Goal: Task Accomplishment & Management: Complete application form

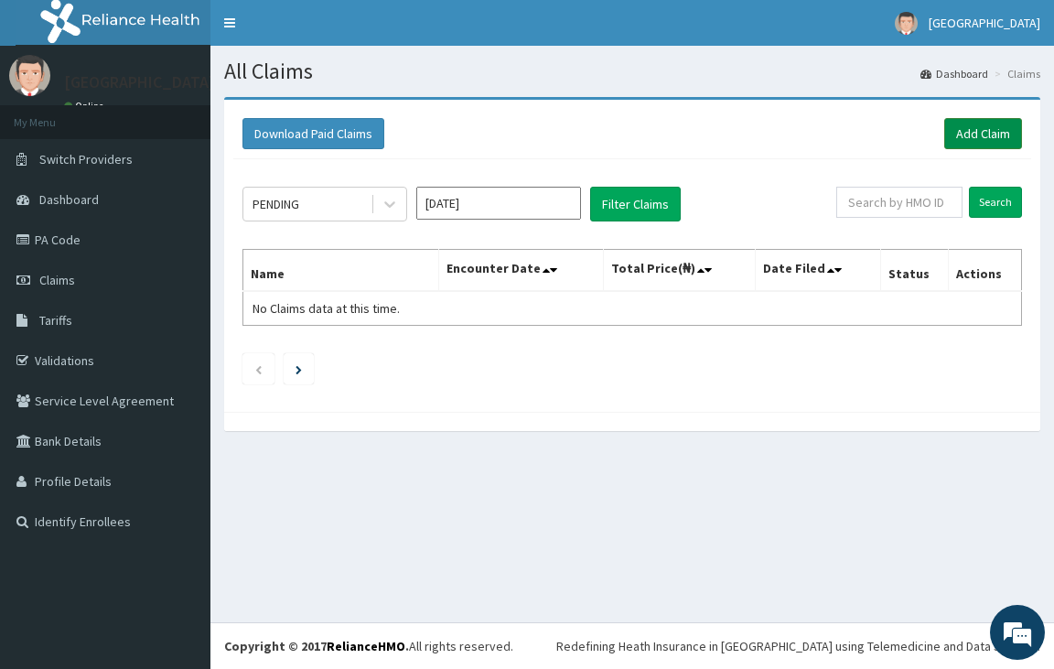
click at [983, 130] on link "Add Claim" at bounding box center [983, 133] width 78 height 31
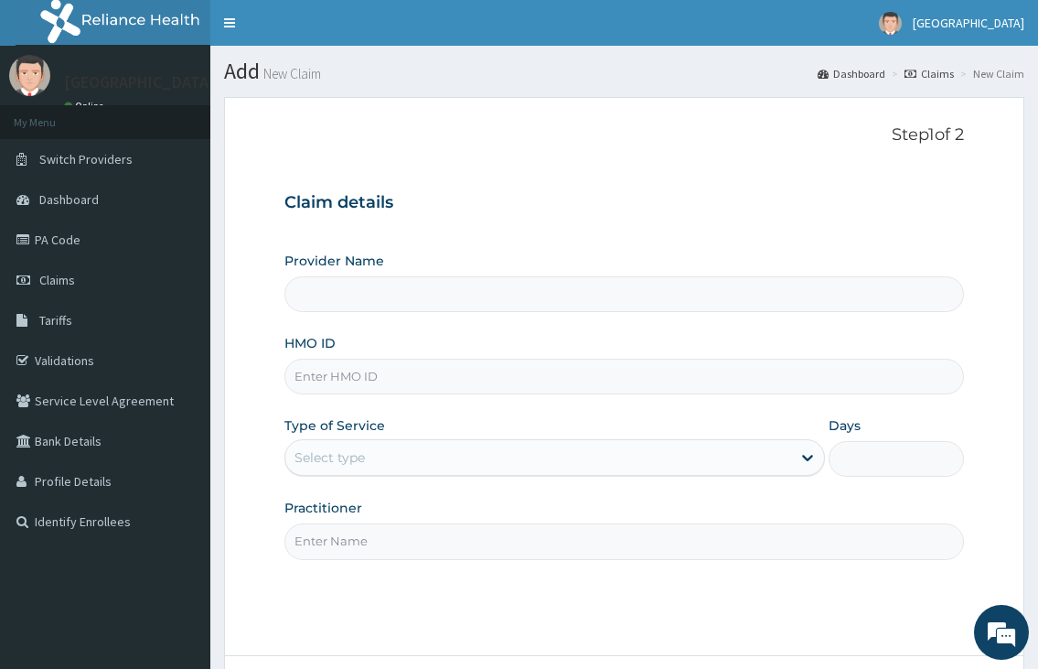
type input "[GEOGRAPHIC_DATA]"
click at [314, 368] on input "HMO ID" at bounding box center [623, 377] width 679 height 36
type input "NPM/10023/A"
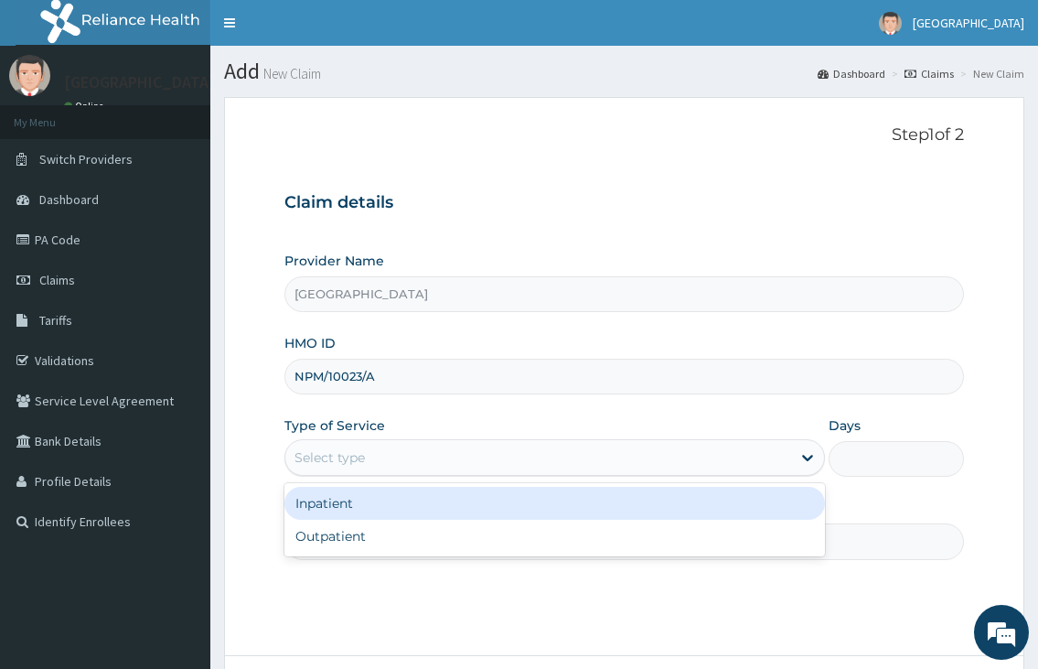
click at [304, 453] on div "Select type" at bounding box center [329, 457] width 70 height 18
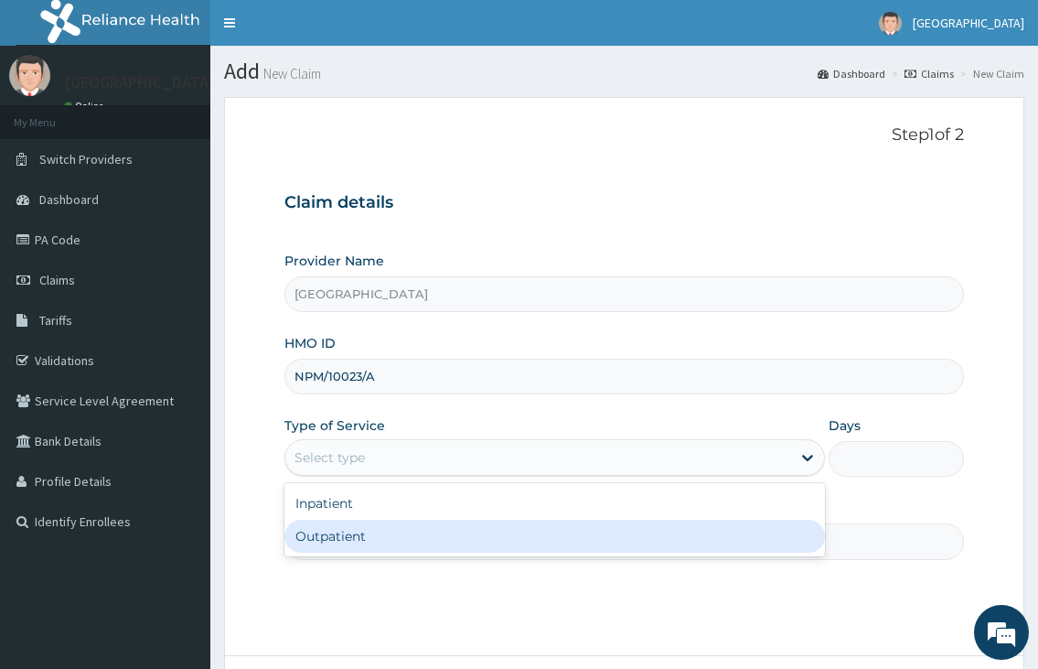
click at [308, 530] on div "Outpatient" at bounding box center [554, 535] width 540 height 33
type input "1"
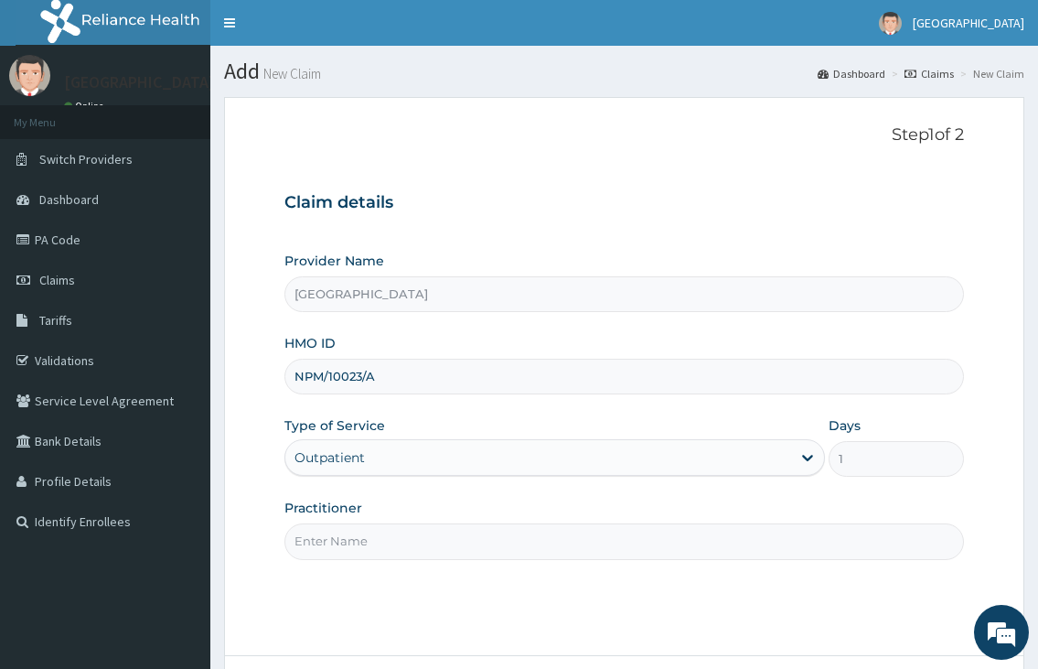
click at [314, 546] on input "Practitioner" at bounding box center [623, 541] width 679 height 36
type input "DR. FAWOLE"
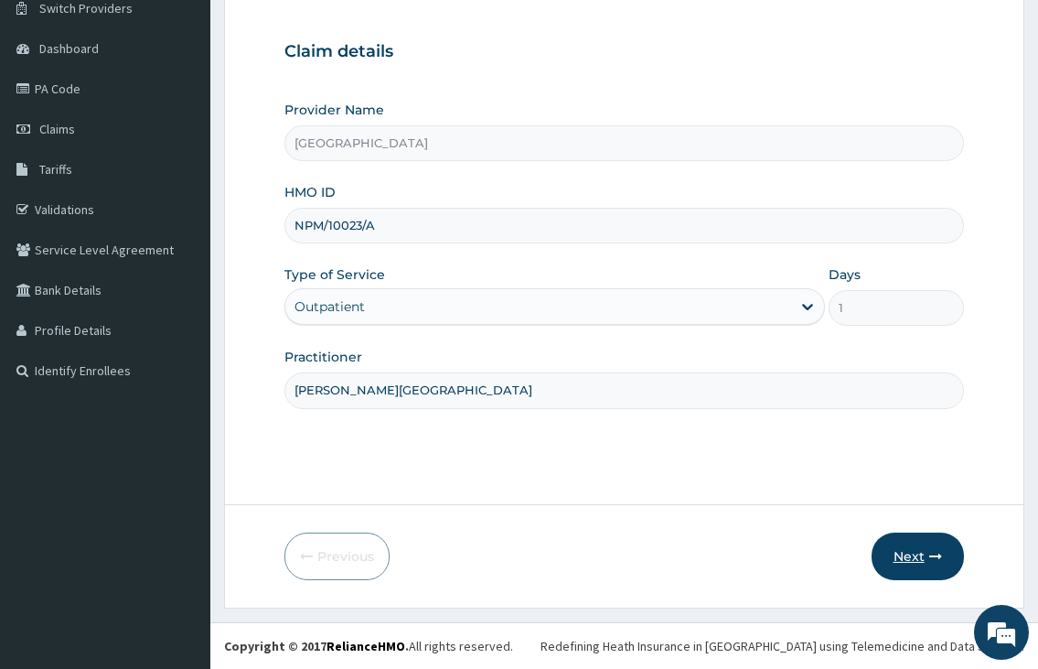
click at [941, 548] on button "Next" at bounding box center [918, 556] width 92 height 48
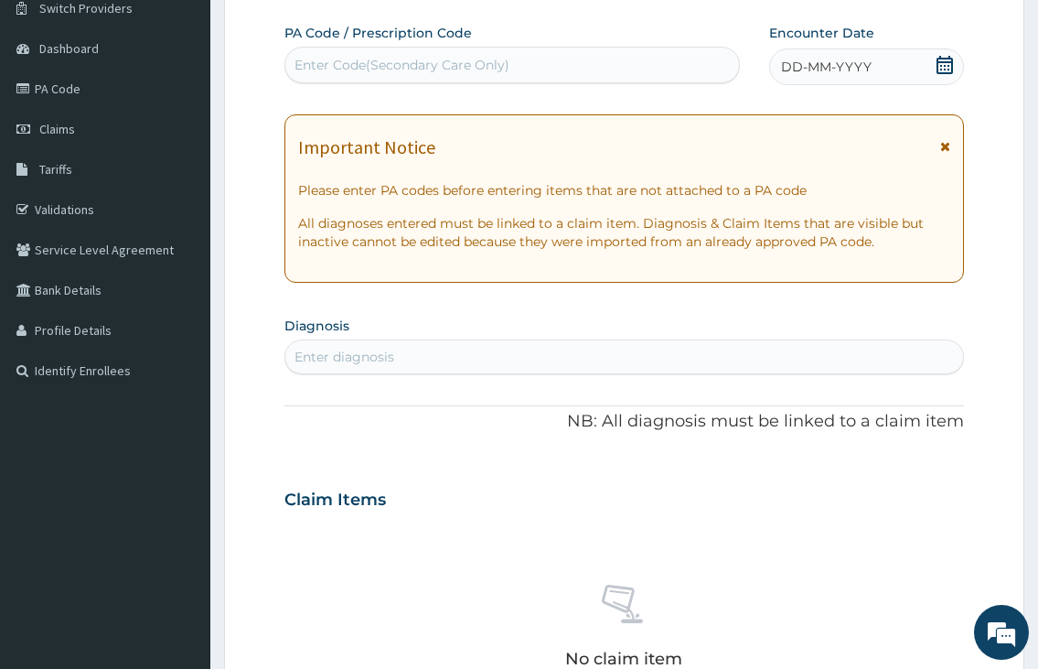
click at [946, 63] on icon at bounding box center [945, 65] width 18 height 18
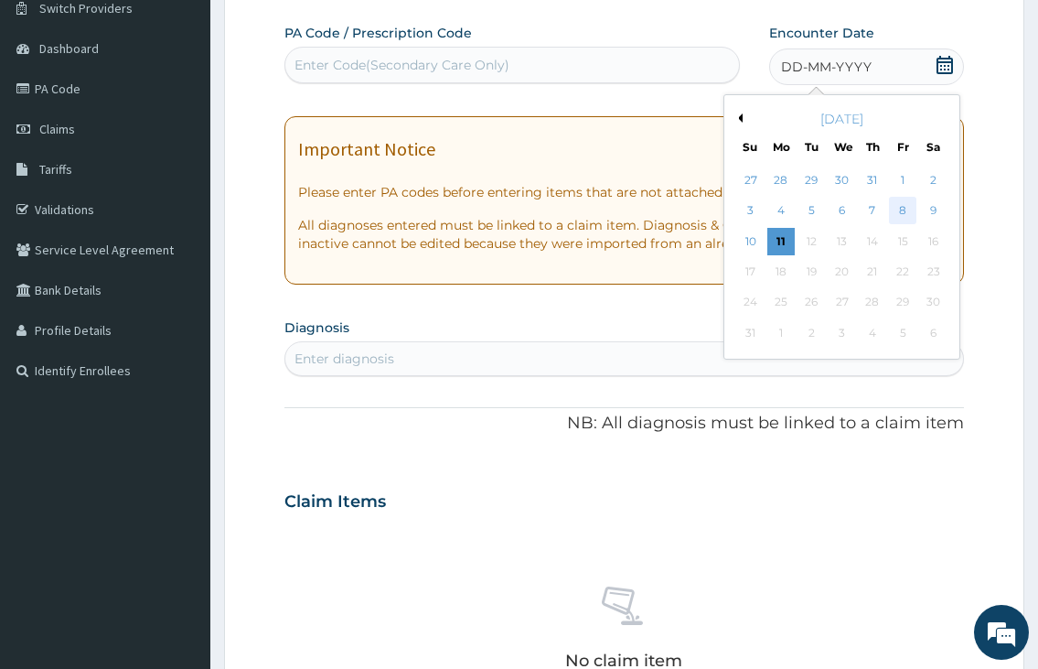
click at [901, 207] on div "8" at bounding box center [902, 211] width 27 height 27
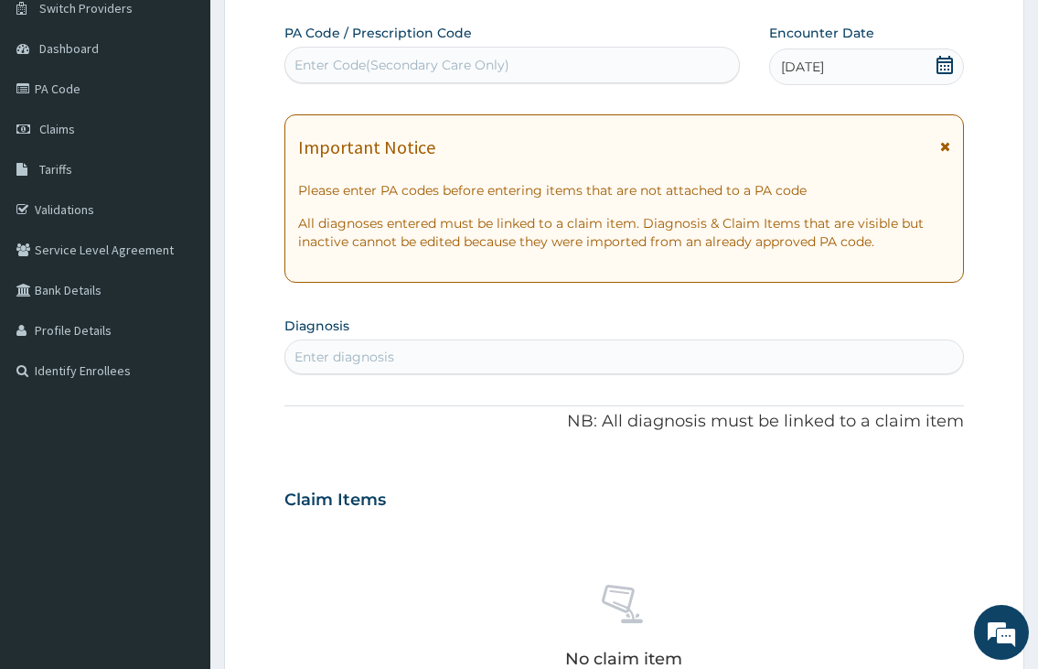
click at [456, 356] on div "Enter diagnosis" at bounding box center [623, 356] width 677 height 29
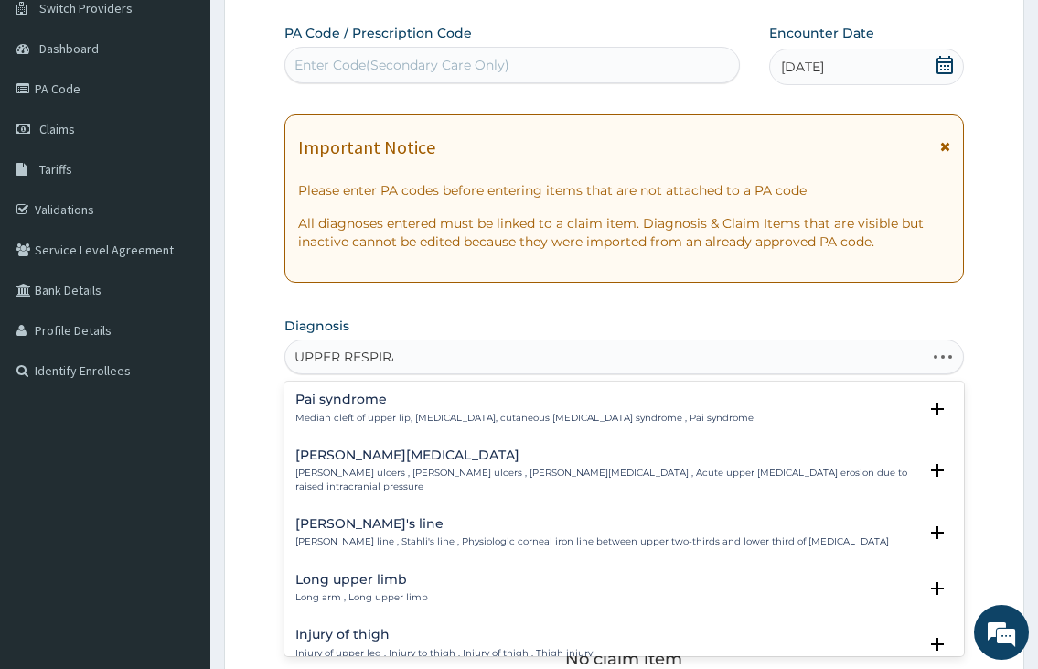
type input "UPPER RESPIRAT"
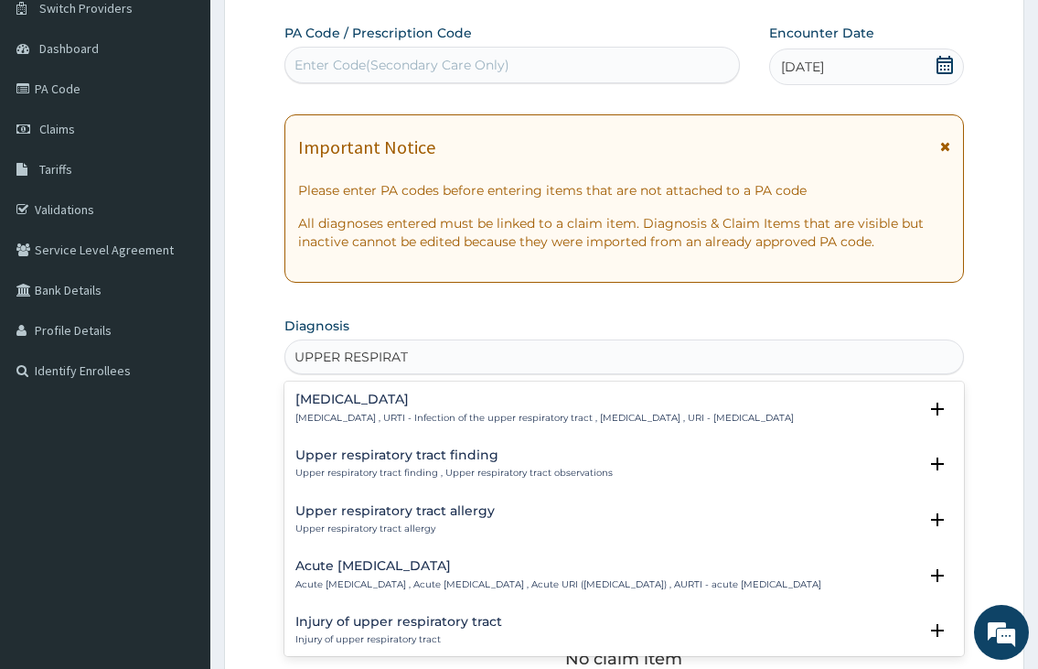
click at [399, 401] on h4 "Upper respiratory infection" at bounding box center [544, 399] width 498 height 14
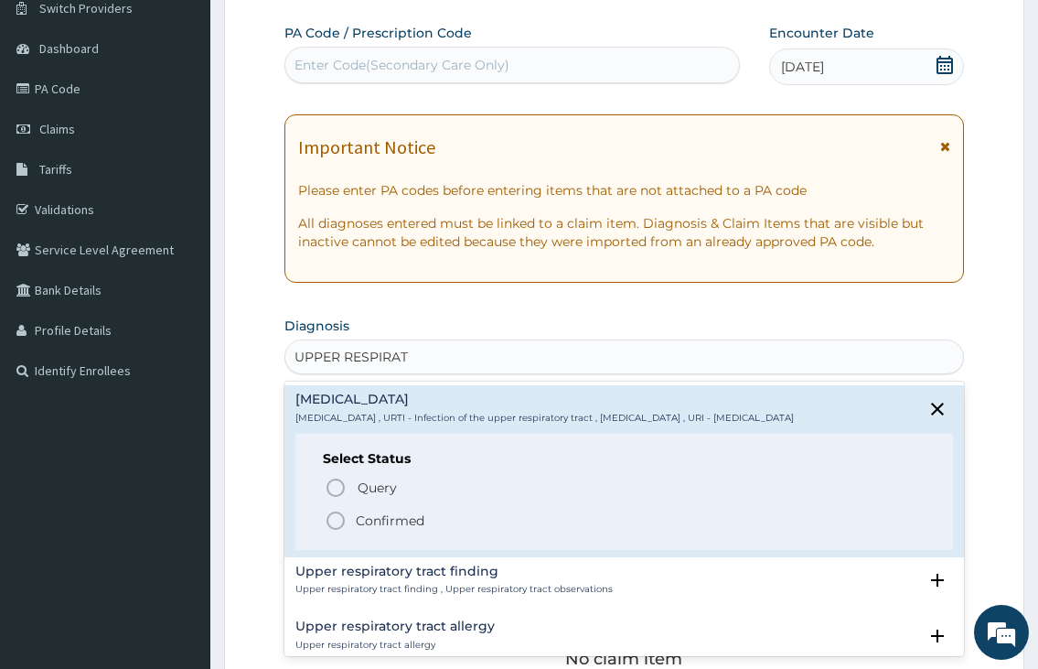
click at [334, 528] on icon "status option filled" at bounding box center [336, 520] width 22 height 22
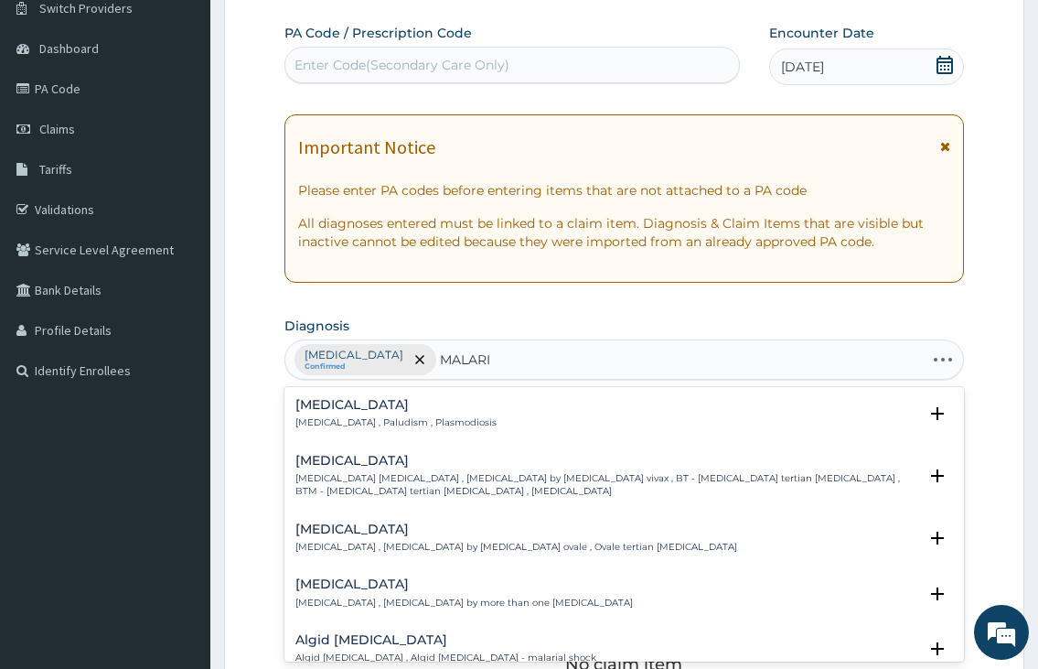
type input "MALARIA"
click at [372, 424] on p "Malaria , Paludism , Plasmodiosis" at bounding box center [395, 422] width 201 height 13
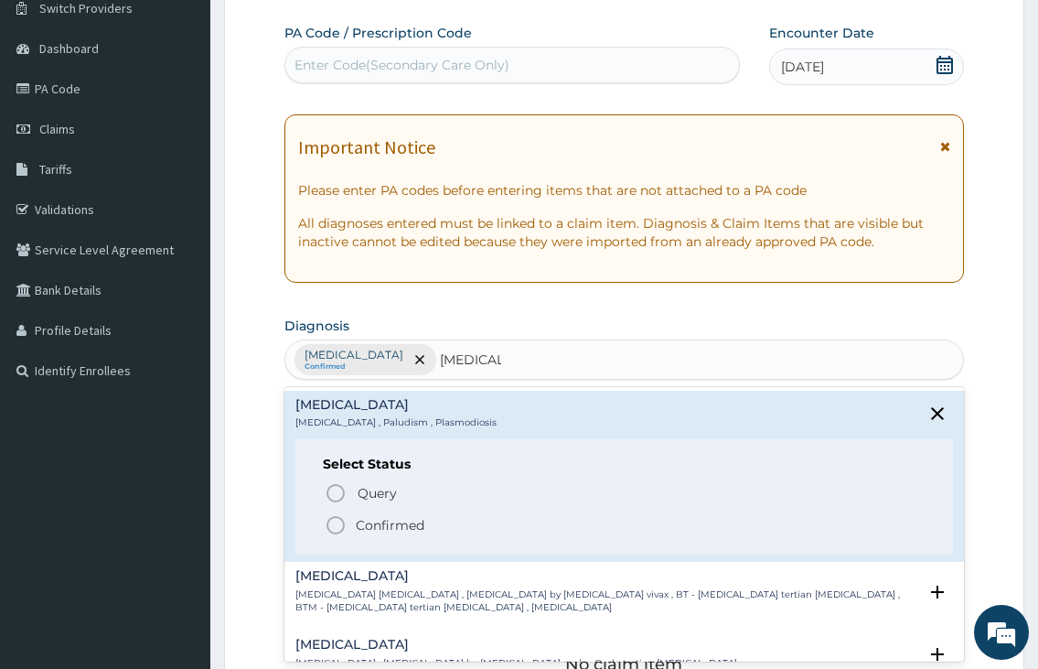
click at [337, 522] on icon "status option filled" at bounding box center [336, 525] width 22 height 22
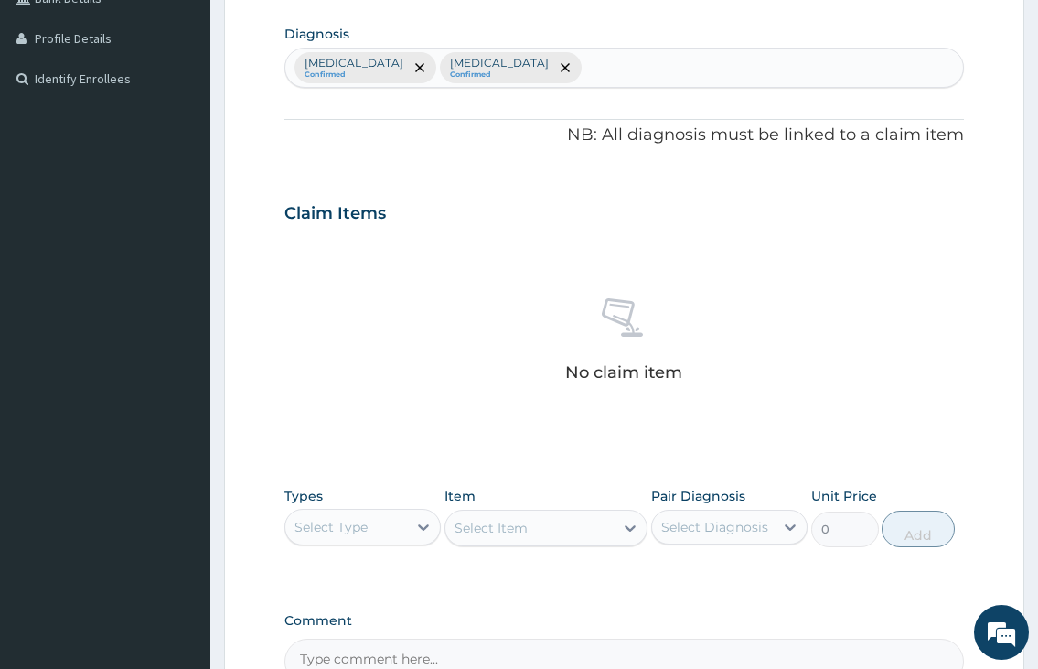
scroll to position [517, 0]
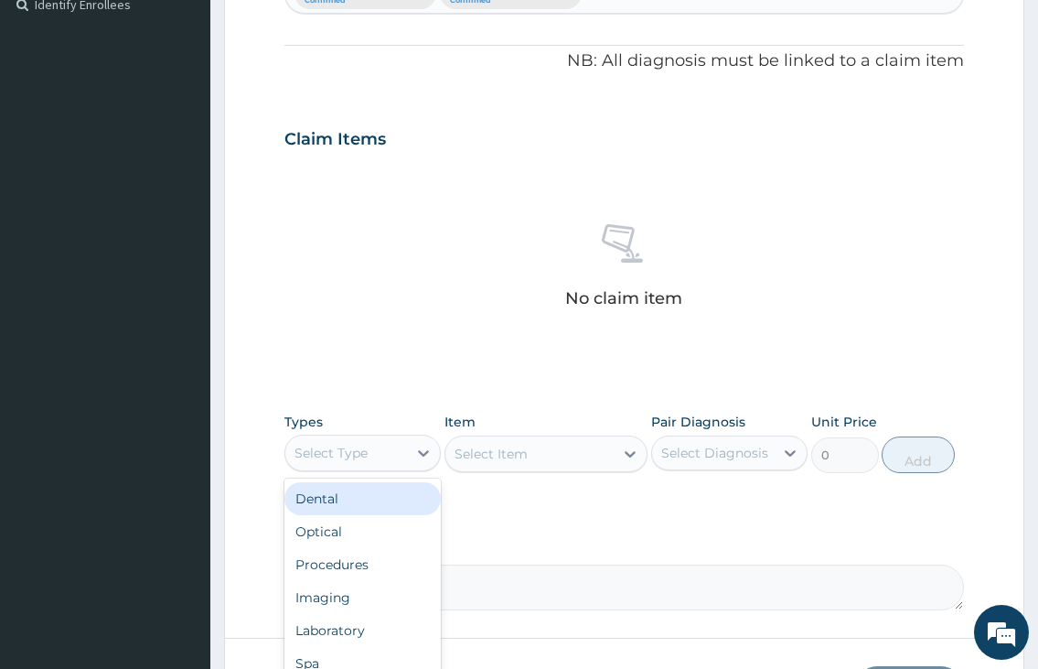
click at [358, 462] on div "Select Type" at bounding box center [346, 452] width 122 height 29
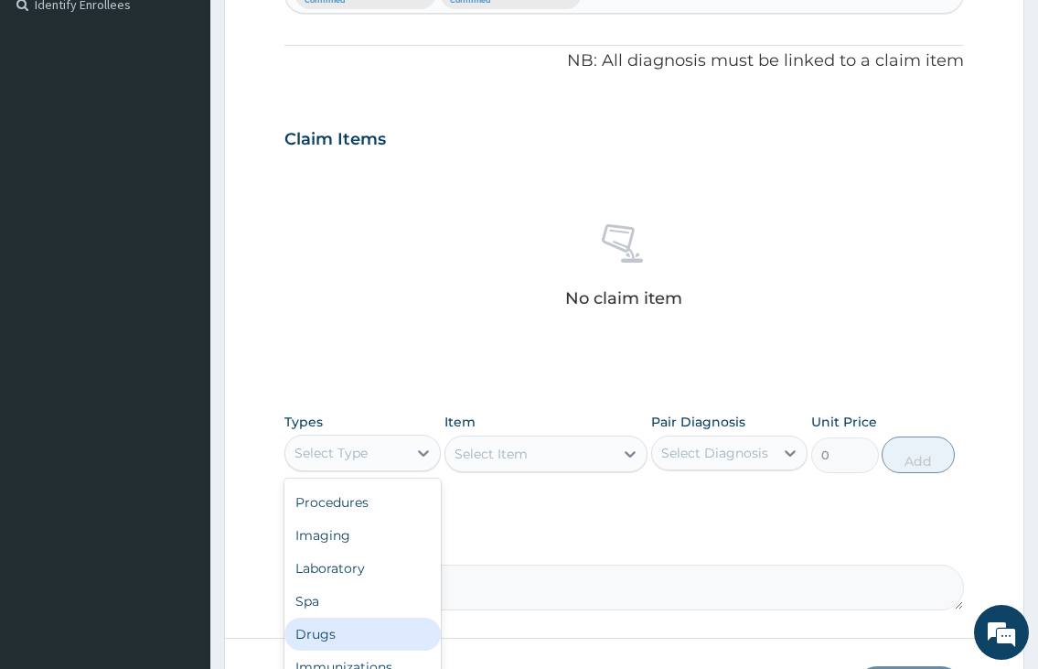
click at [359, 631] on div "Drugs" at bounding box center [362, 633] width 156 height 33
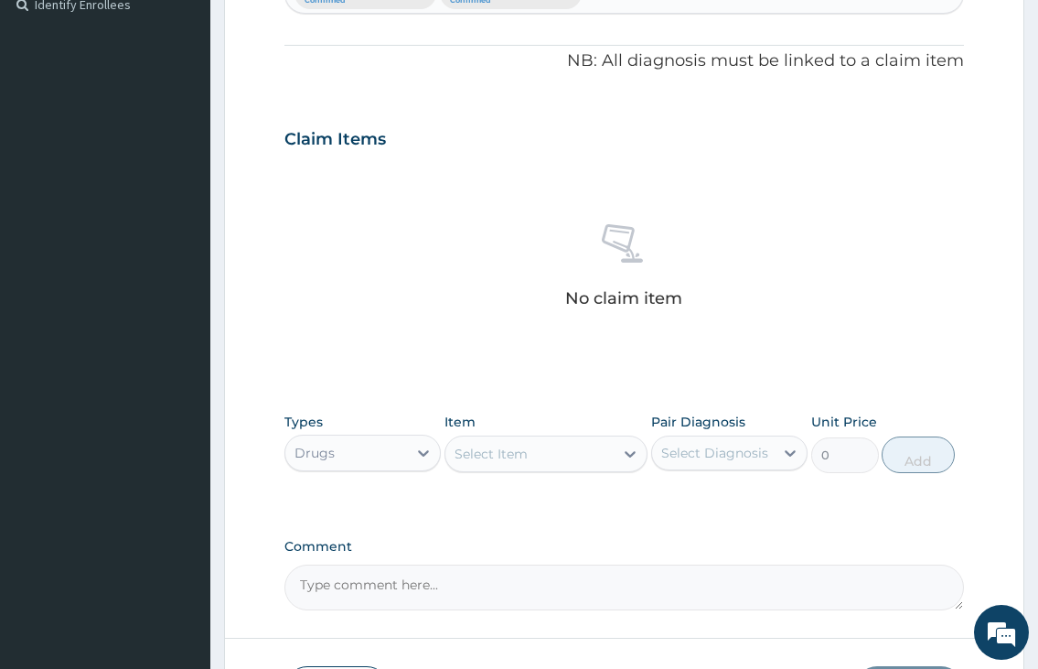
click at [501, 449] on div "Select Item" at bounding box center [491, 453] width 73 height 18
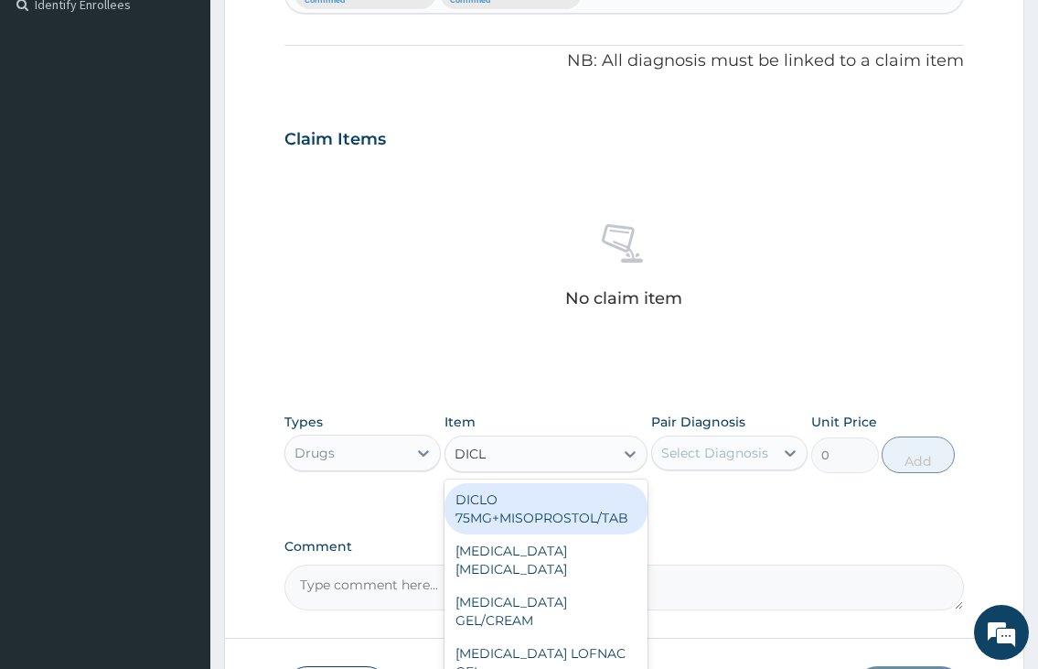
type input "DICLO"
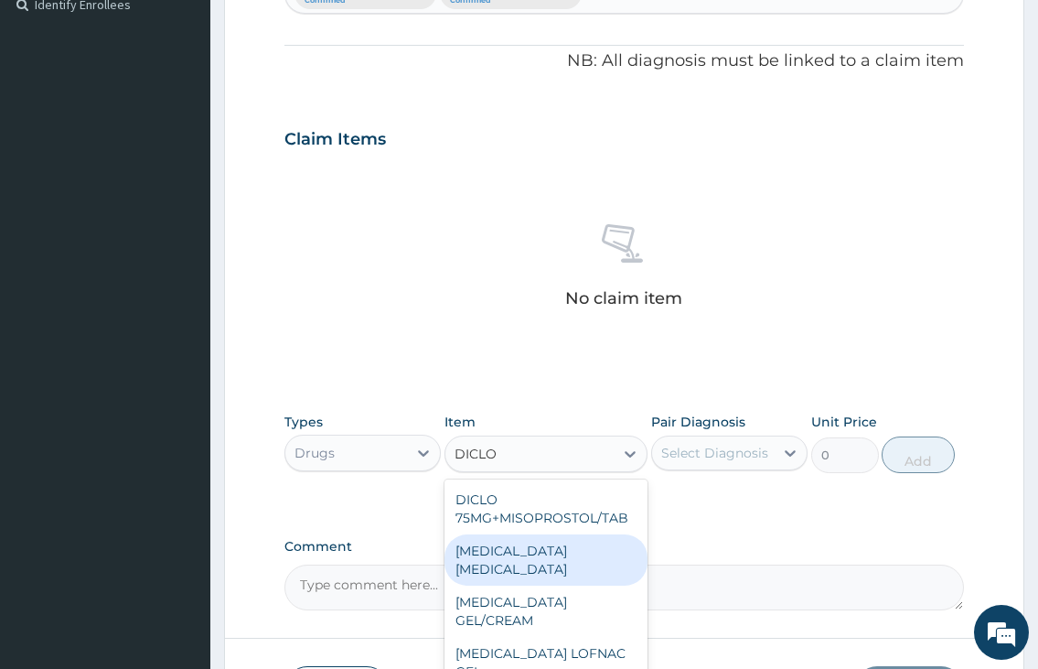
scroll to position [91, 0]
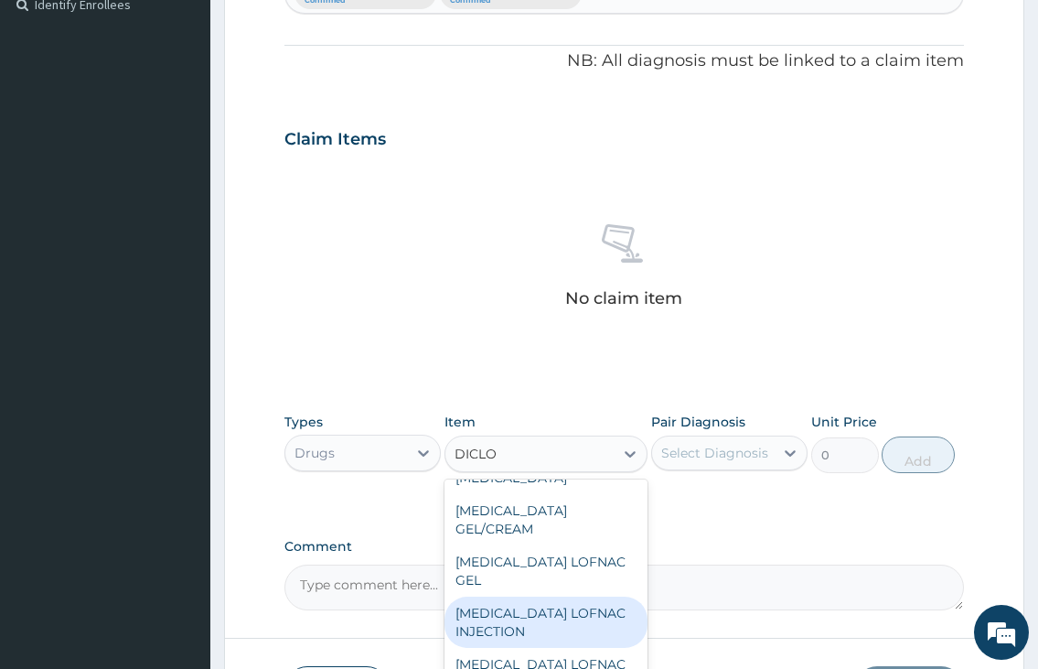
click at [541, 610] on div "DICLOFENAC LOFNAC INJECTION" at bounding box center [546, 621] width 204 height 51
type input "500"
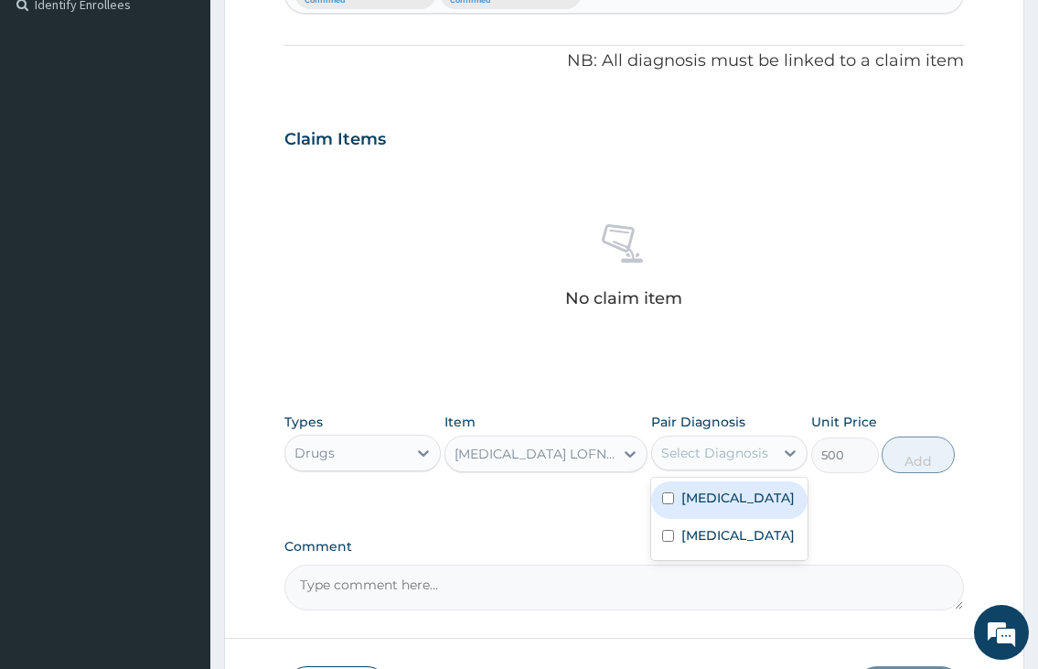
click at [683, 449] on div "Select Diagnosis" at bounding box center [714, 453] width 107 height 18
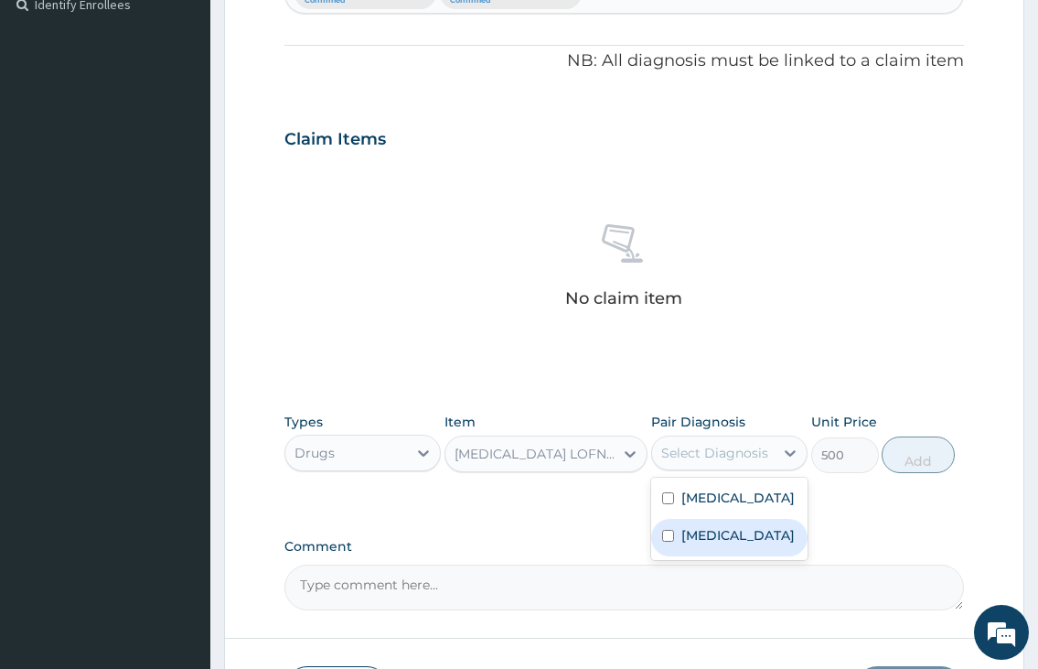
click at [691, 544] on label "Malaria" at bounding box center [737, 535] width 113 height 18
checkbox input "true"
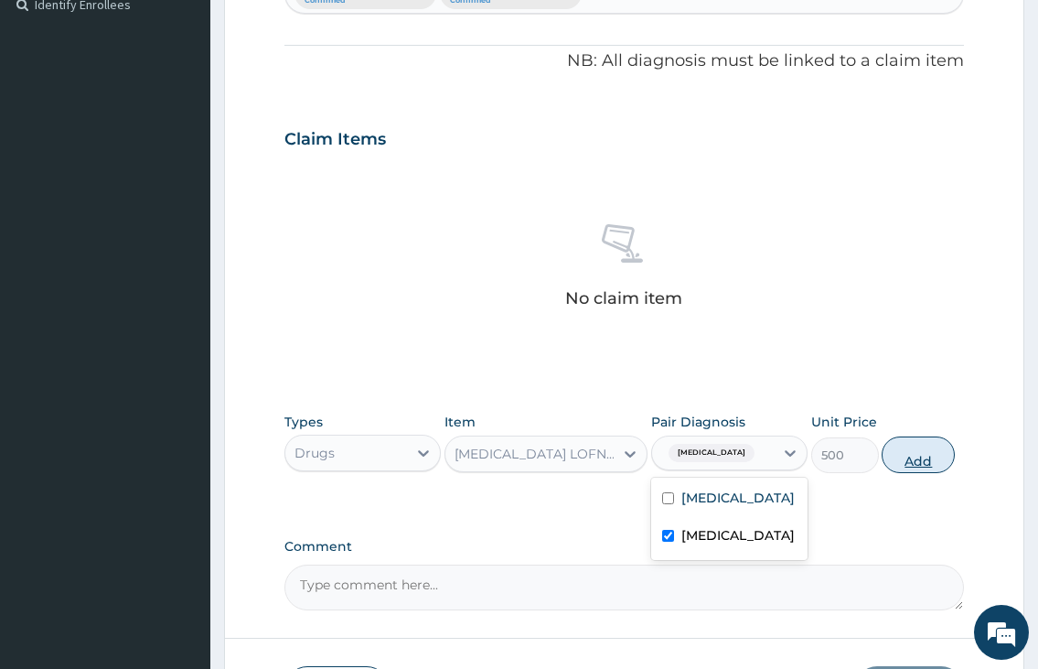
click at [917, 455] on button "Add" at bounding box center [918, 454] width 73 height 37
type input "0"
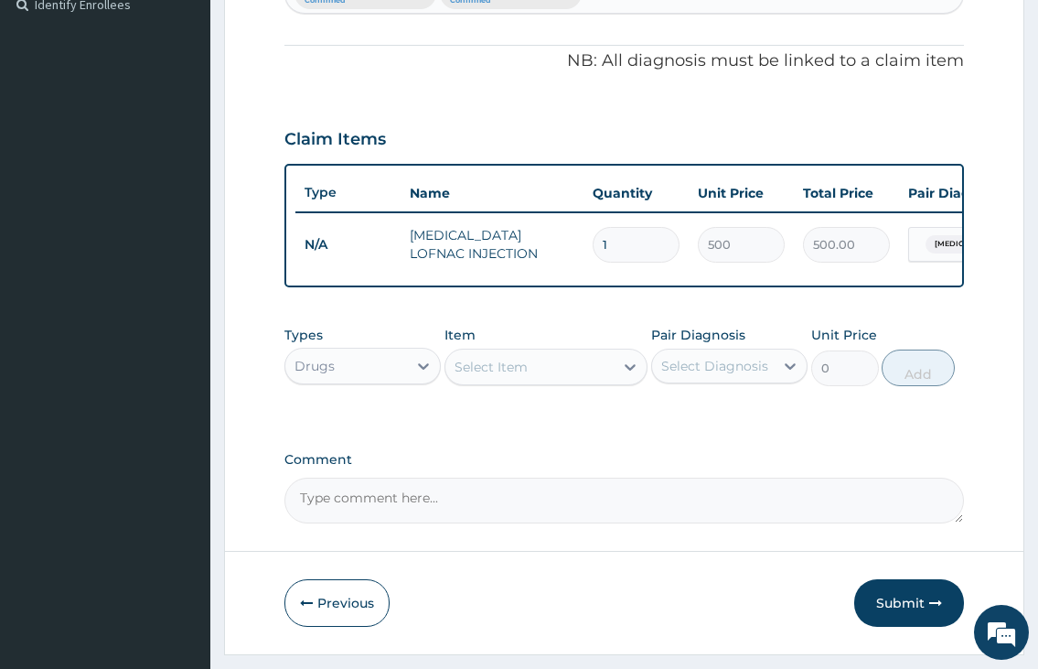
click at [526, 376] on div "Select Item" at bounding box center [491, 367] width 73 height 18
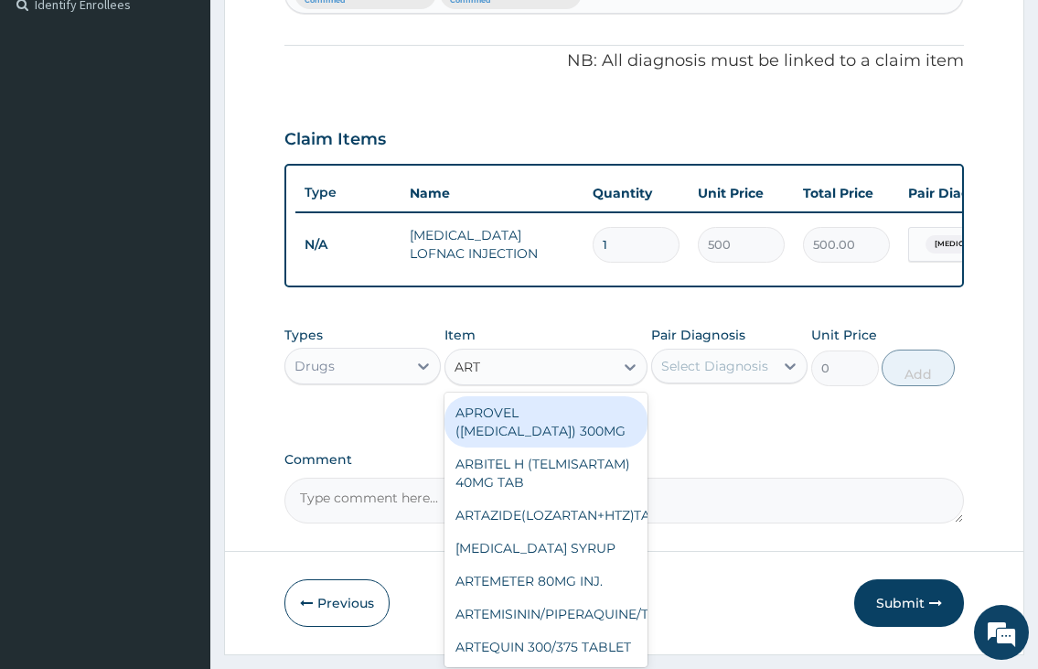
type input "ARTE"
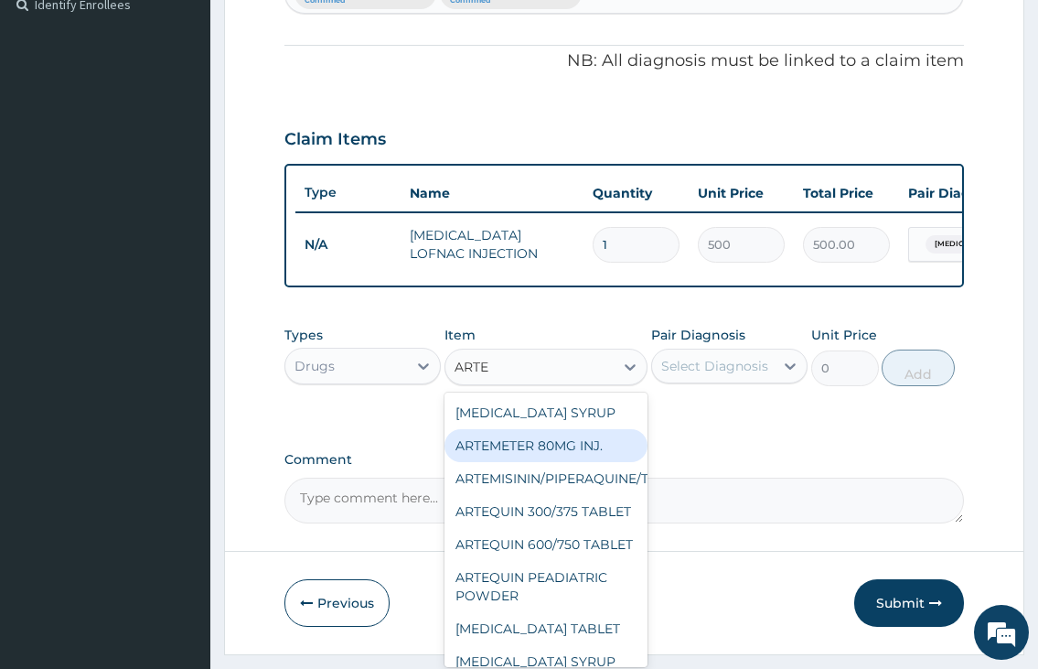
click at [544, 462] on div "ARTEMETER 80MG INJ." at bounding box center [546, 445] width 204 height 33
type input "350"
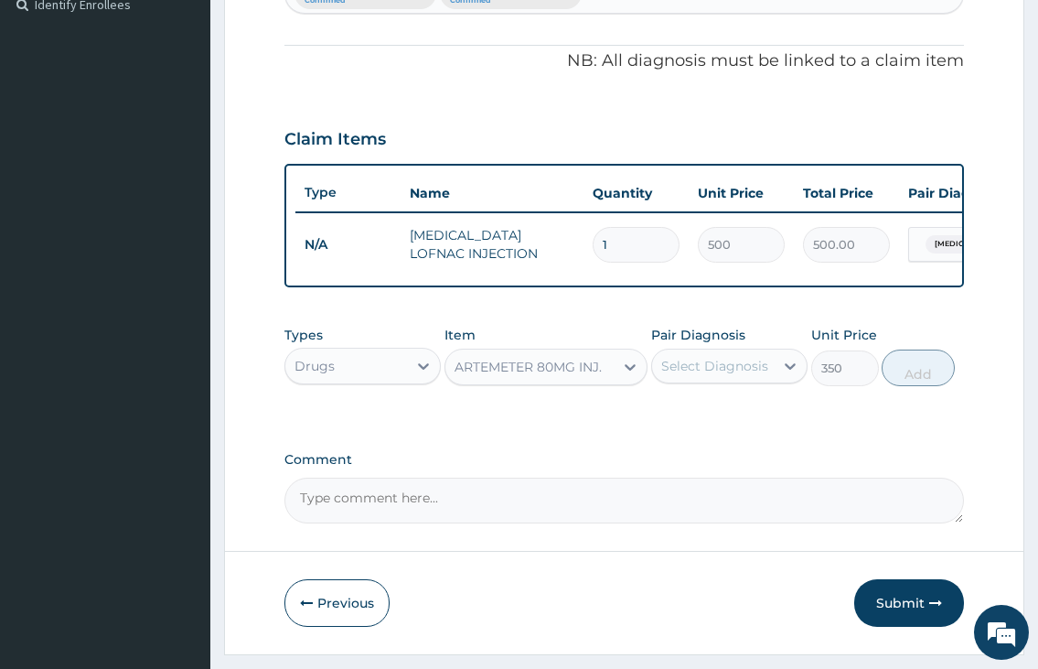
click at [675, 375] on div "Select Diagnosis" at bounding box center [714, 366] width 107 height 18
click at [686, 457] on label "Malaria" at bounding box center [737, 448] width 113 height 18
checkbox input "true"
click at [899, 386] on button "Add" at bounding box center [918, 367] width 73 height 37
type input "0"
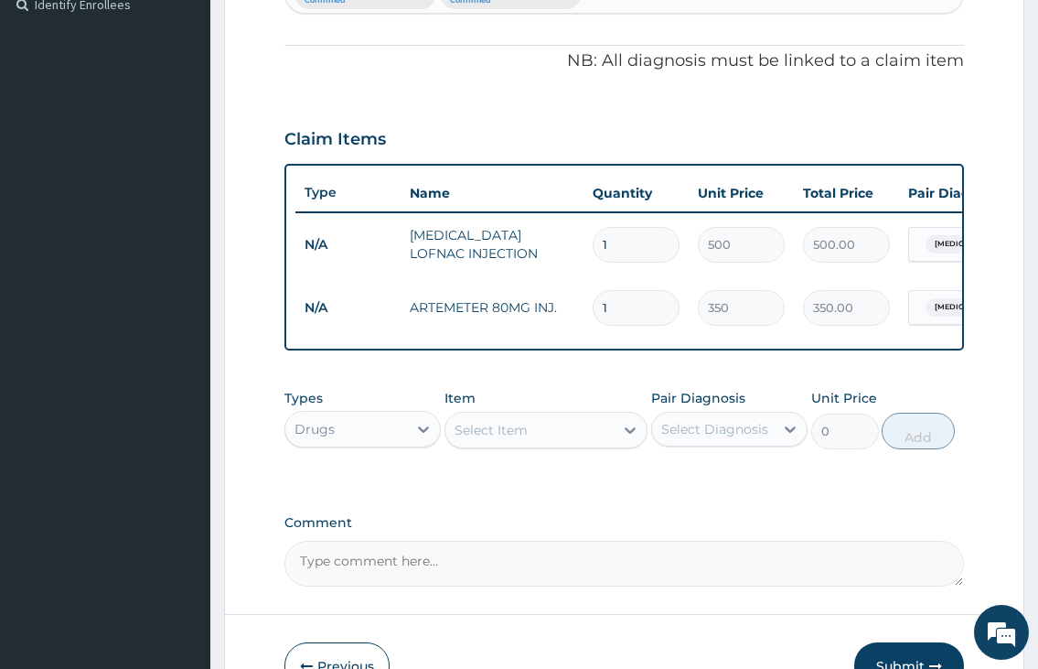
type input "0.00"
type input "2"
type input "700.00"
type input "2"
click at [475, 439] on div "Select Item" at bounding box center [491, 430] width 73 height 18
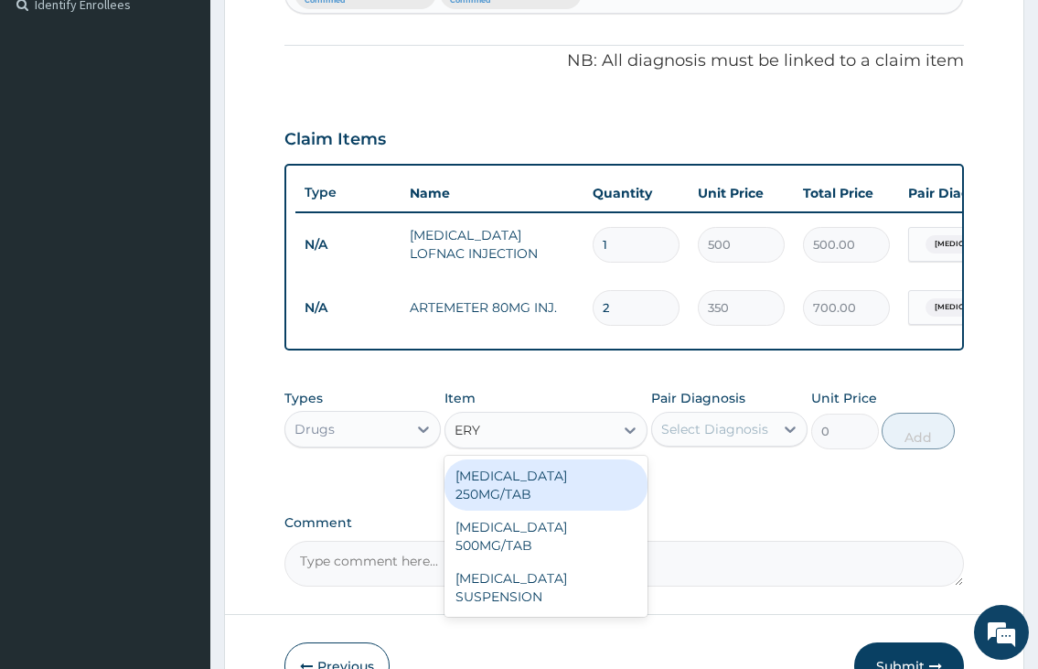
type input "ERYT"
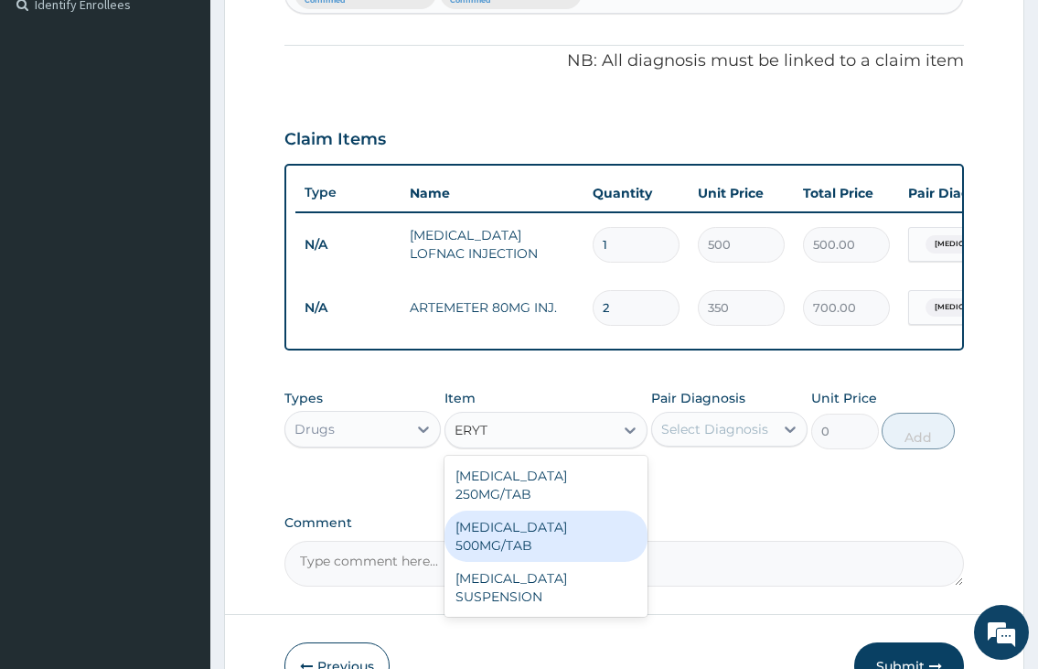
click at [507, 545] on div "ERYTHROMYCIN 500MG/TAB" at bounding box center [546, 535] width 204 height 51
type input "100"
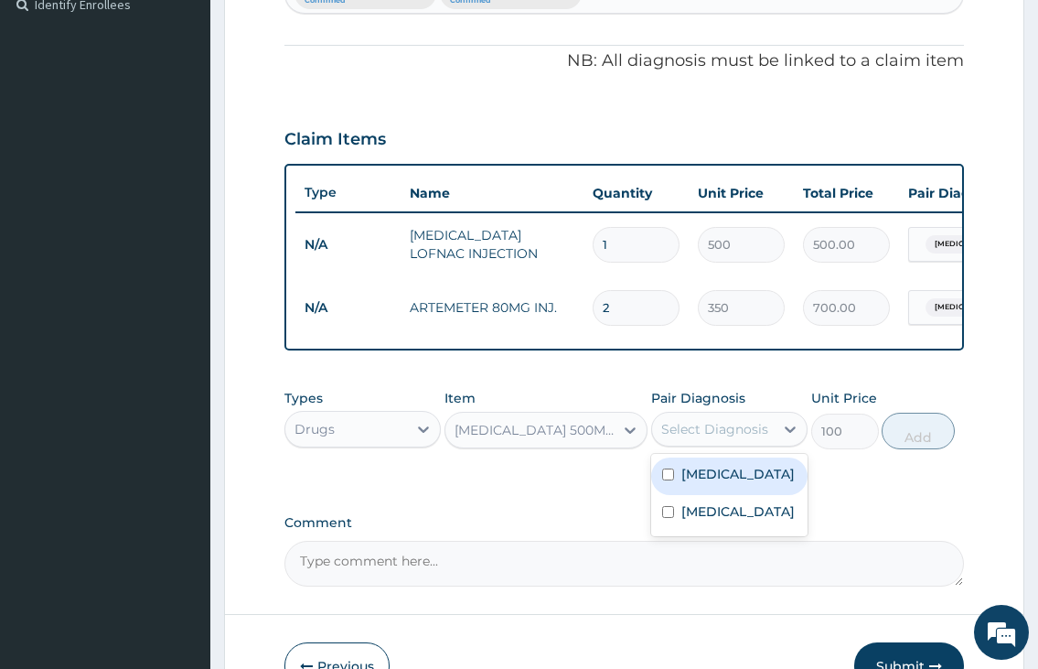
click at [733, 438] on div "Select Diagnosis" at bounding box center [714, 429] width 107 height 18
click at [713, 483] on label "Upper respiratory infection" at bounding box center [737, 474] width 113 height 18
checkbox input "true"
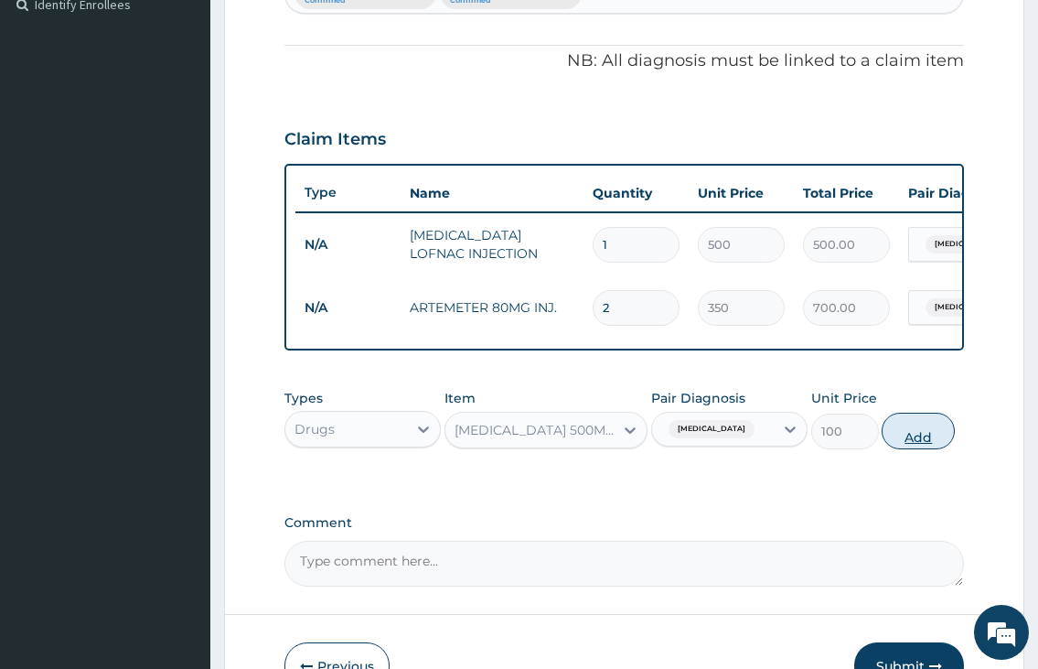
click at [910, 449] on button "Add" at bounding box center [918, 430] width 73 height 37
type input "0"
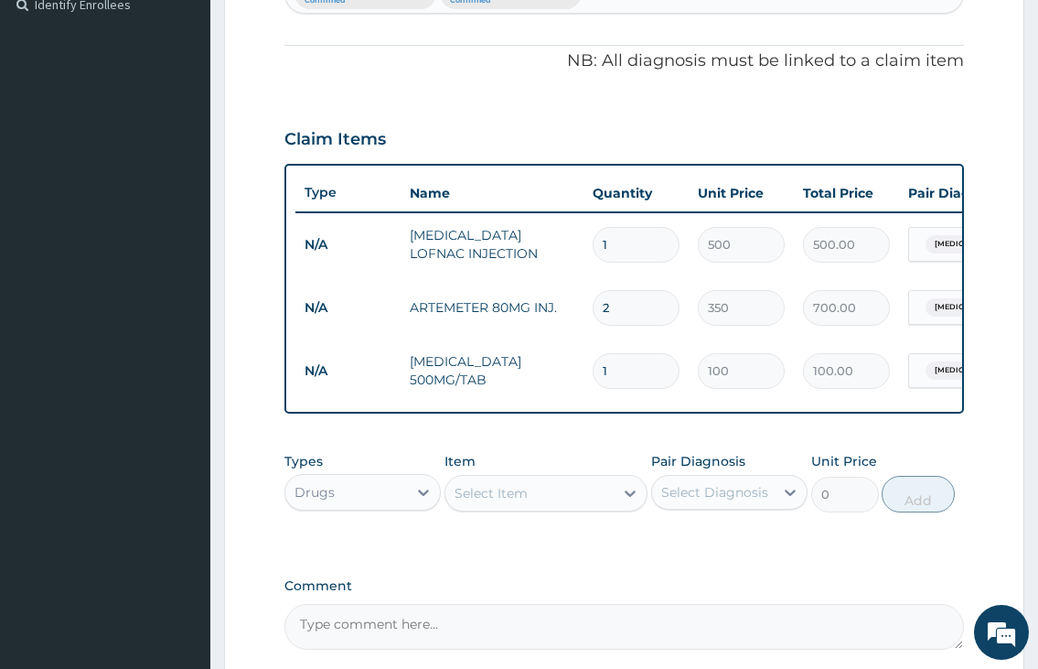
type input "10"
type input "1000.00"
type input "10"
click at [550, 508] on div "Select Item" at bounding box center [529, 492] width 169 height 29
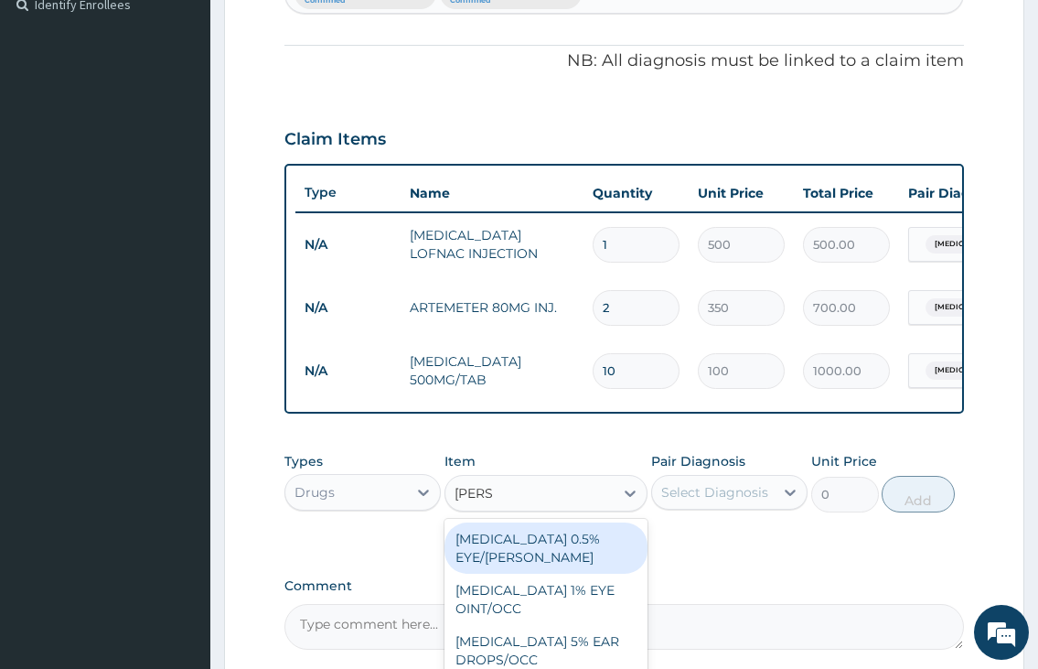
type input "LORAT"
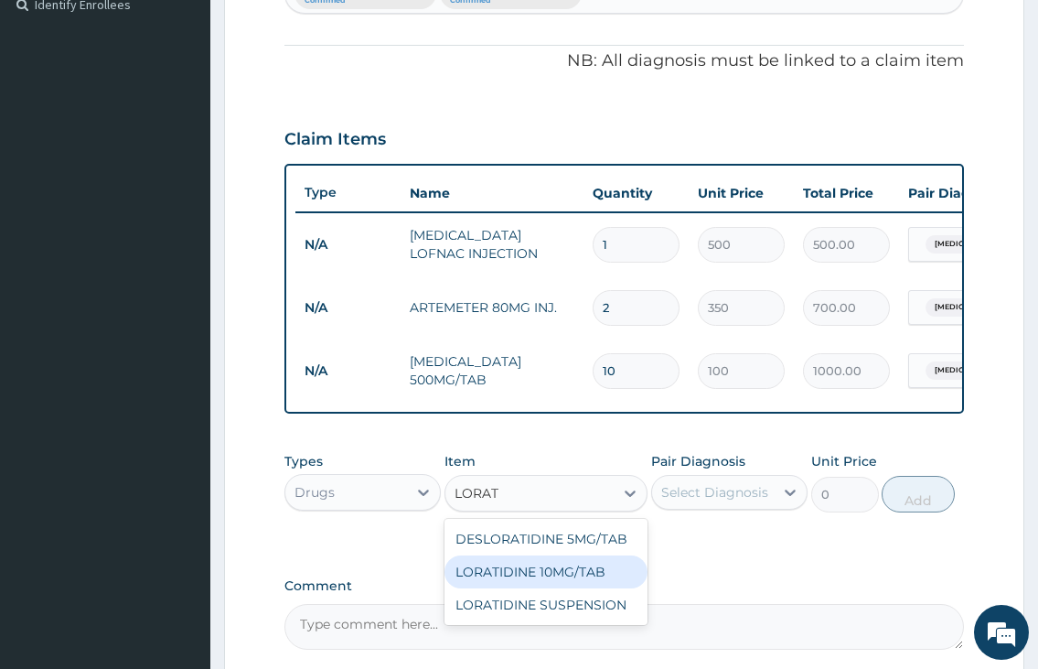
click at [544, 579] on div "LORATIDINE 10MG/TAB" at bounding box center [546, 571] width 204 height 33
type input "60"
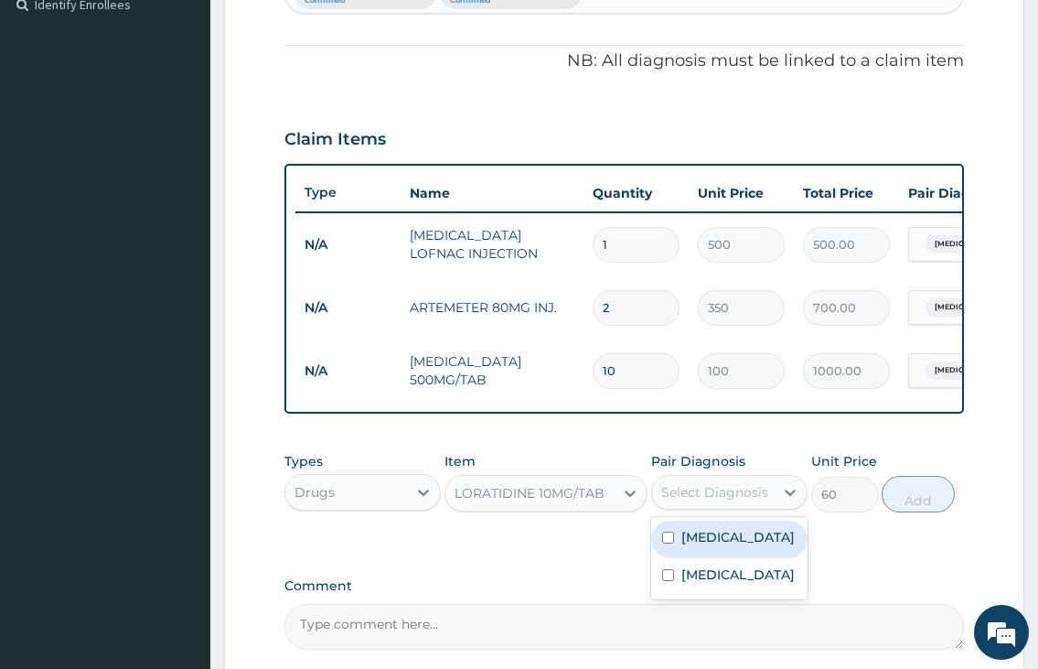
click at [722, 501] on div "Select Diagnosis" at bounding box center [714, 492] width 107 height 18
click at [726, 546] on label "Upper respiratory infection" at bounding box center [737, 537] width 113 height 18
checkbox input "true"
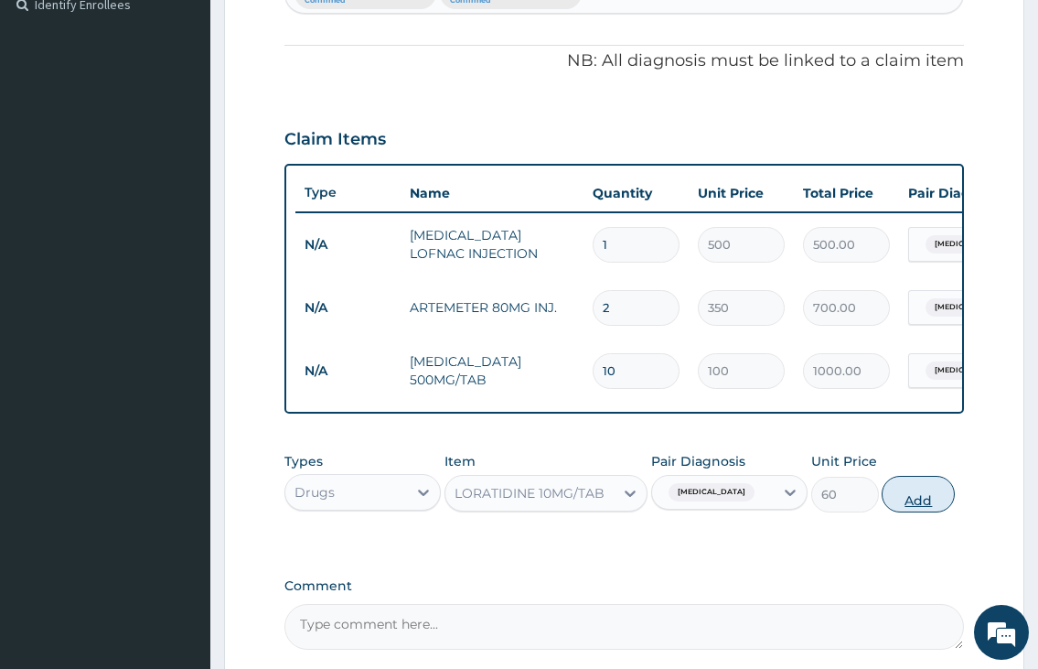
click at [917, 498] on button "Add" at bounding box center [918, 494] width 73 height 37
type input "0"
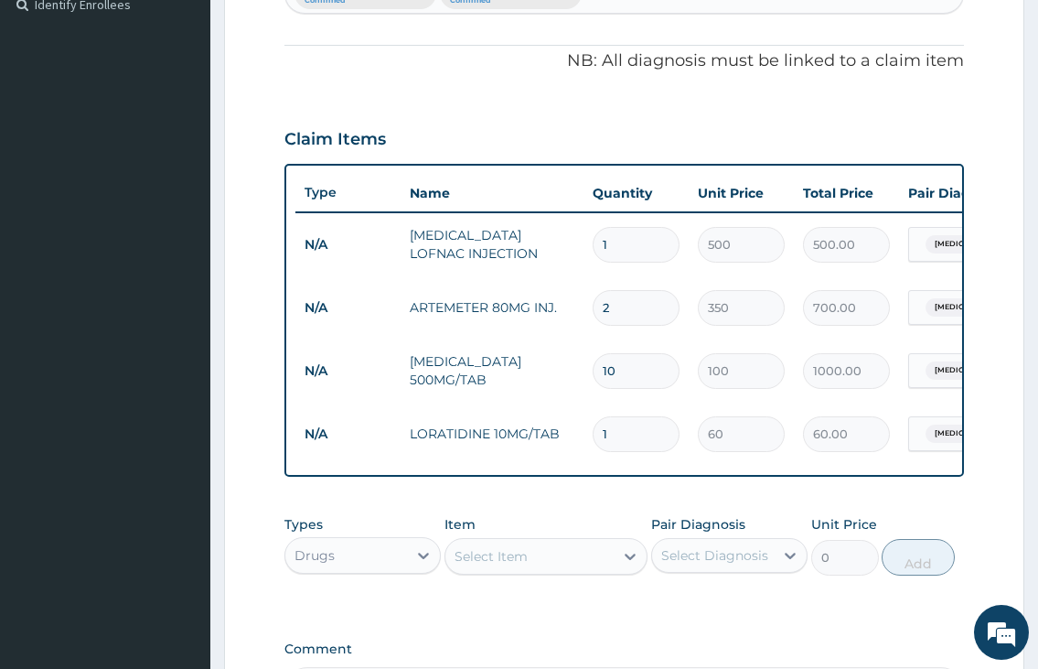
type input "10"
type input "600.00"
type input "10"
click at [506, 565] on div "Select Item" at bounding box center [491, 556] width 73 height 18
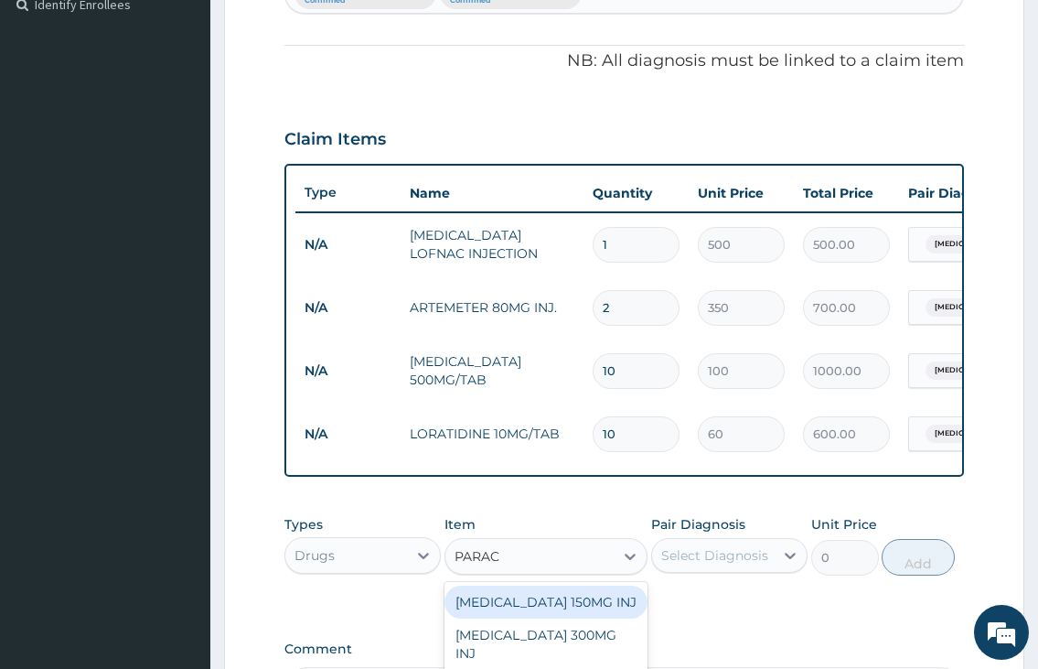
type input "PARACE"
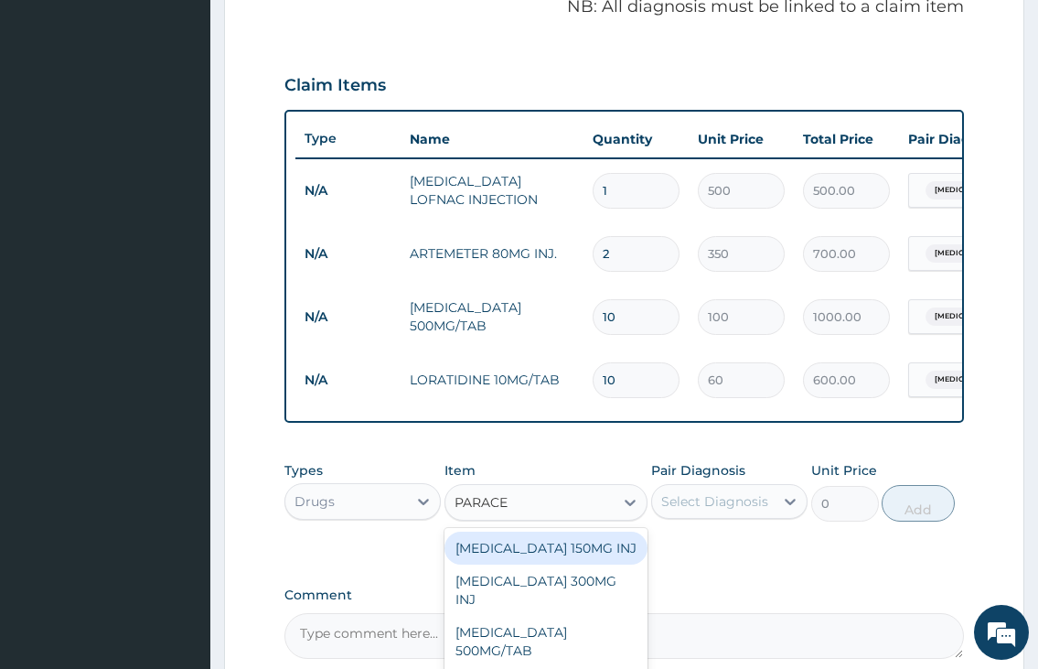
scroll to position [608, 0]
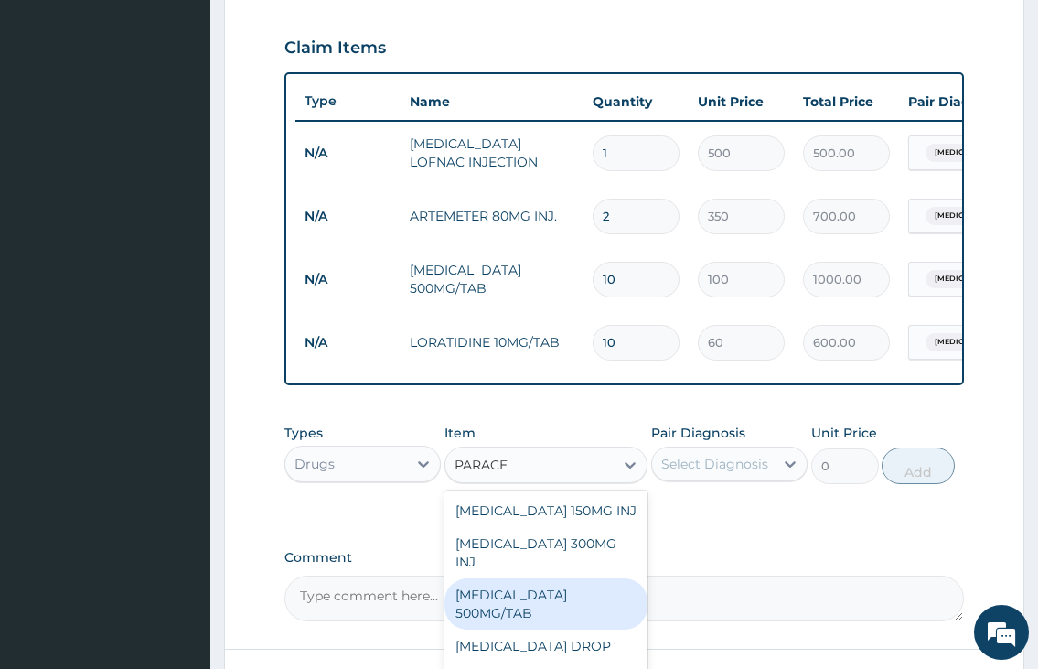
click at [605, 586] on div "PARACETAMOL 500MG/TAB" at bounding box center [546, 603] width 204 height 51
type input "50"
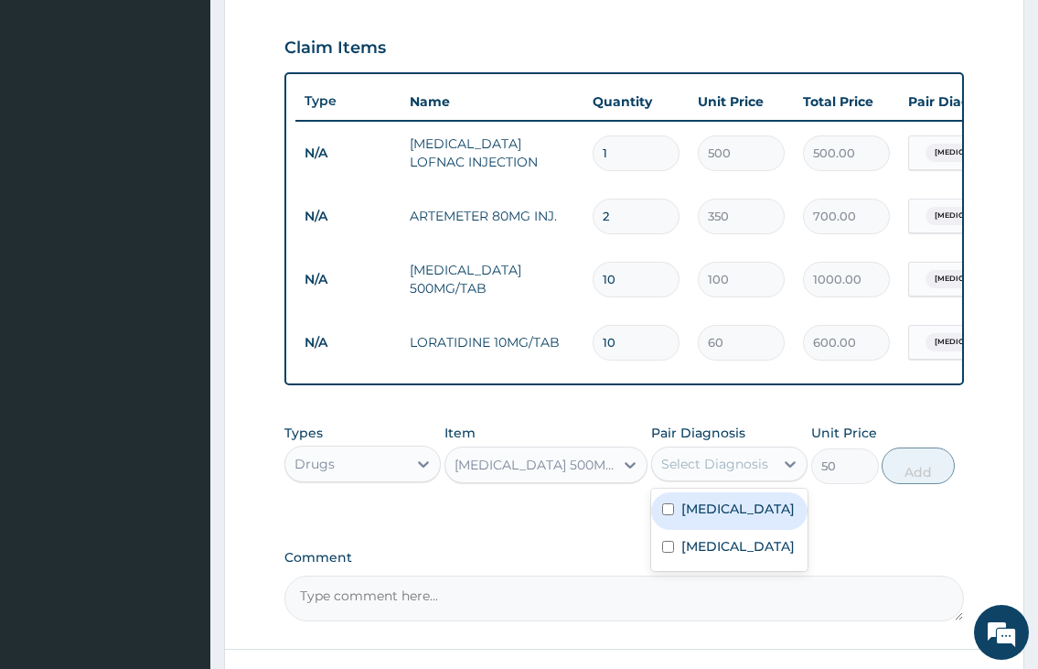
click at [713, 473] on div "Select Diagnosis" at bounding box center [714, 464] width 107 height 18
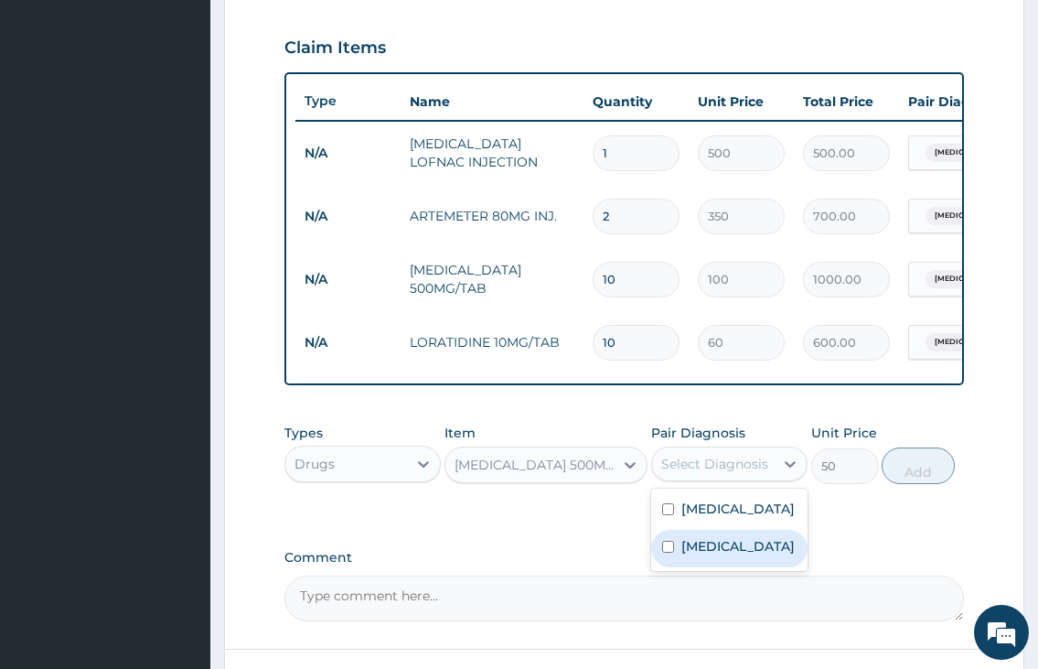
click at [712, 555] on label "Malaria" at bounding box center [737, 546] width 113 height 18
checkbox input "true"
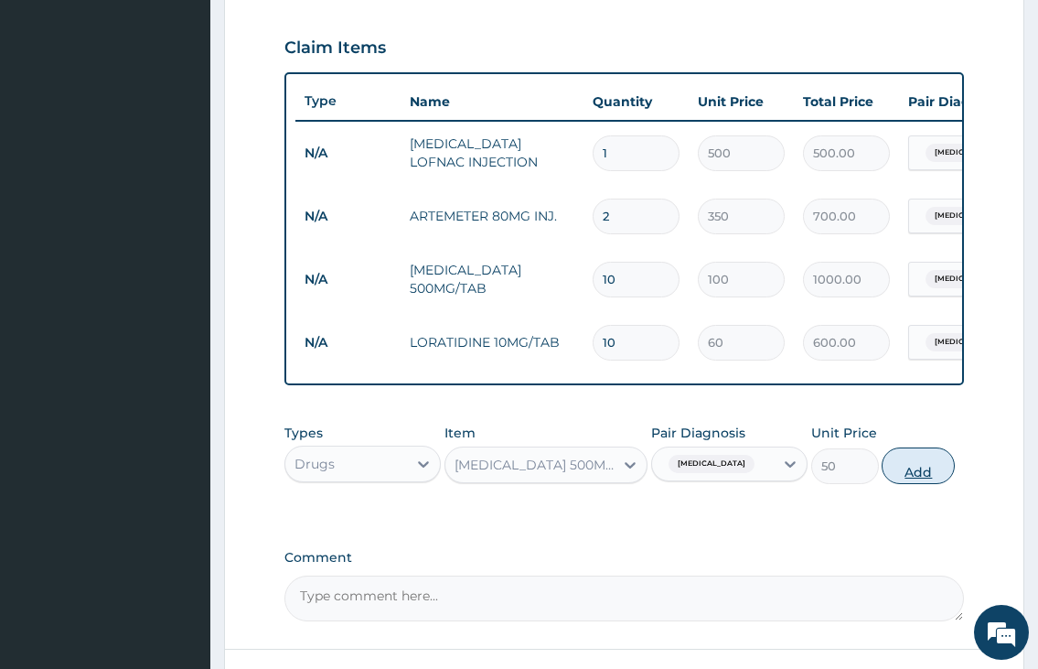
click at [926, 484] on button "Add" at bounding box center [918, 465] width 73 height 37
type input "0"
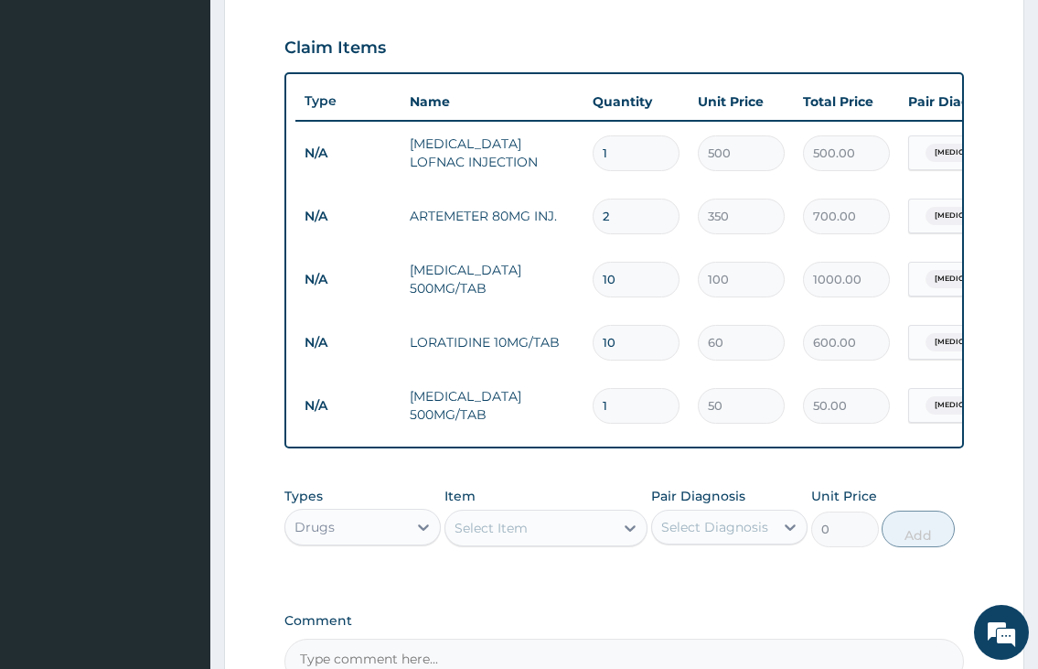
type input "18"
type input "900.00"
type input "18"
click at [547, 542] on div "Select Item" at bounding box center [529, 527] width 169 height 29
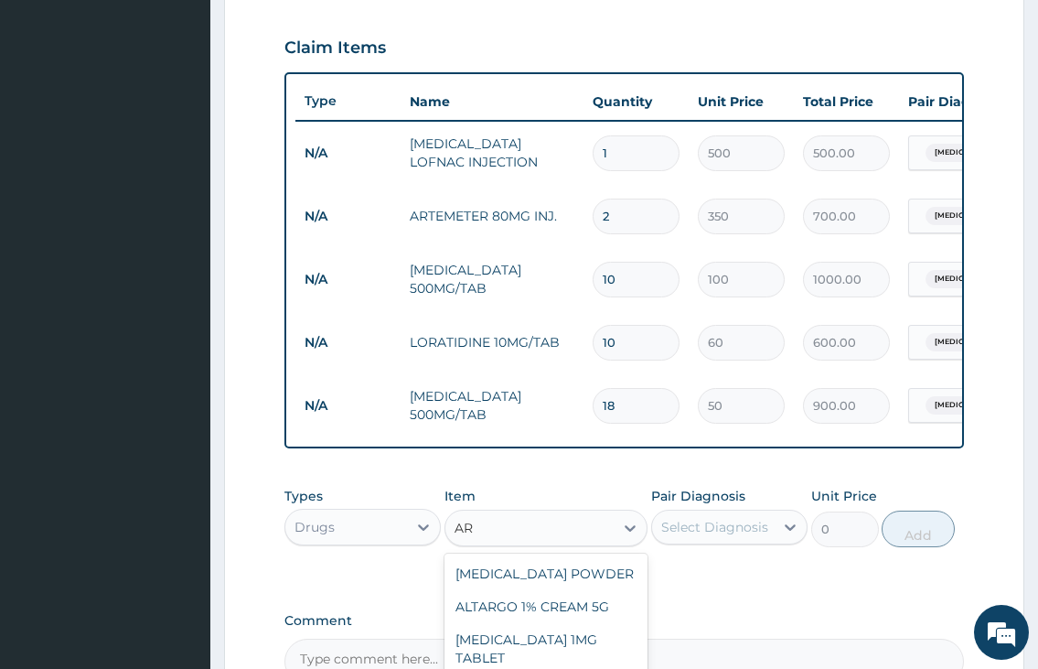
type input "A"
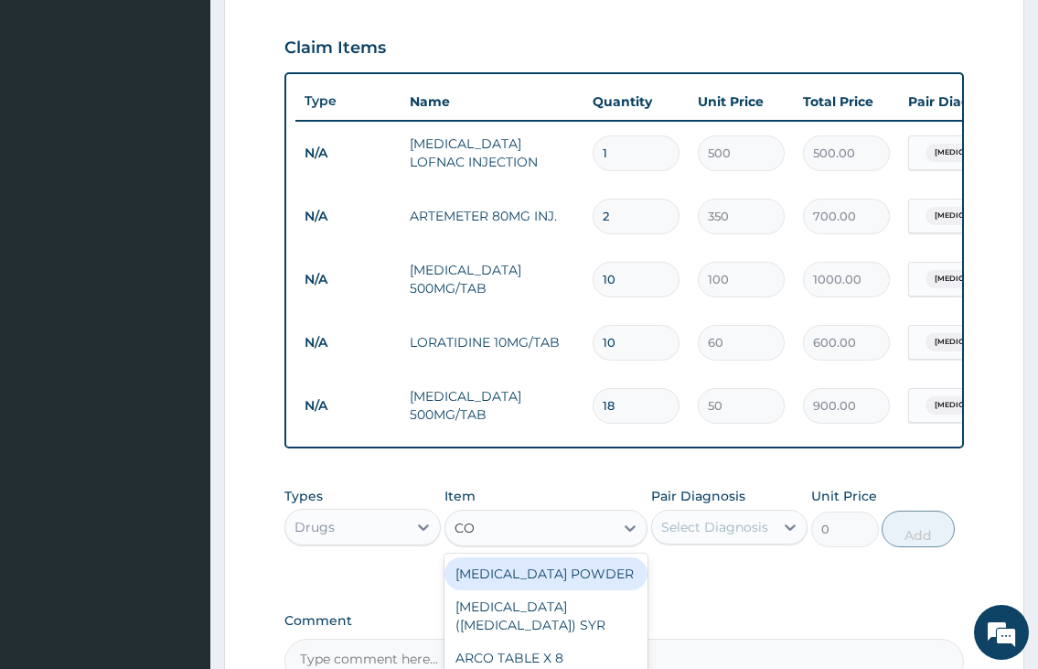
type input "COA"
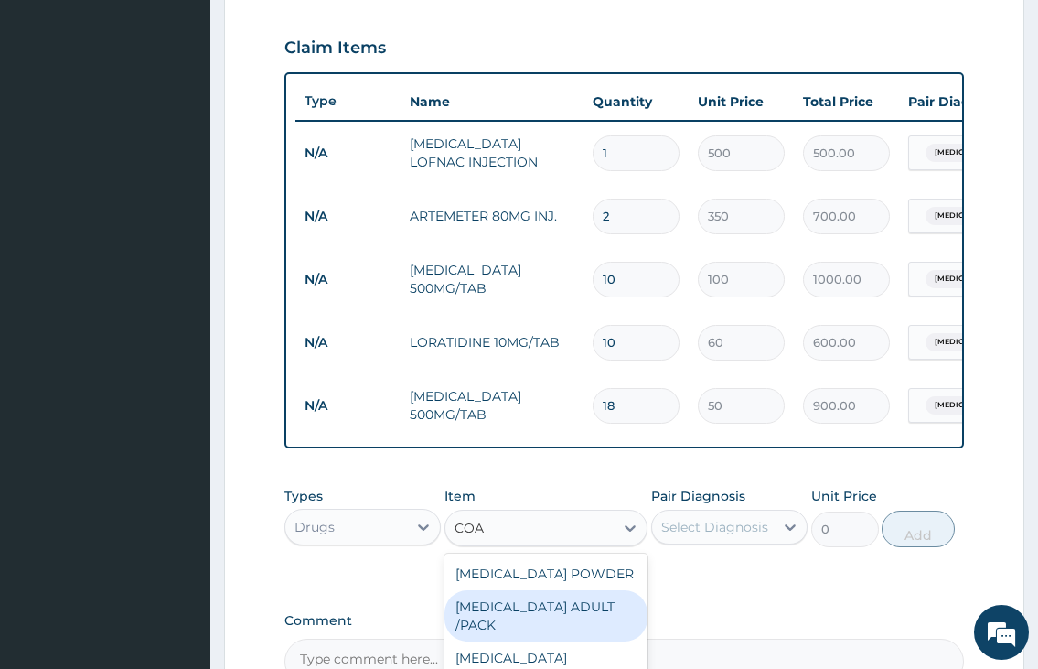
click at [556, 641] on div "COARTEM ADULT /PACK" at bounding box center [546, 615] width 204 height 51
type input "2160"
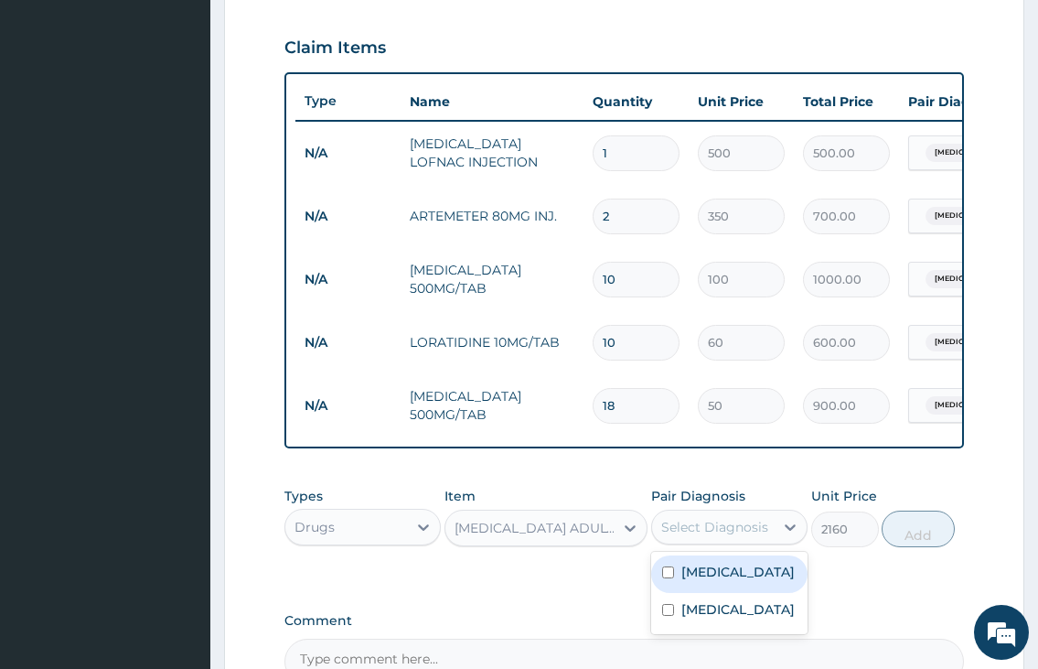
click at [713, 536] on div "Select Diagnosis" at bounding box center [714, 527] width 107 height 18
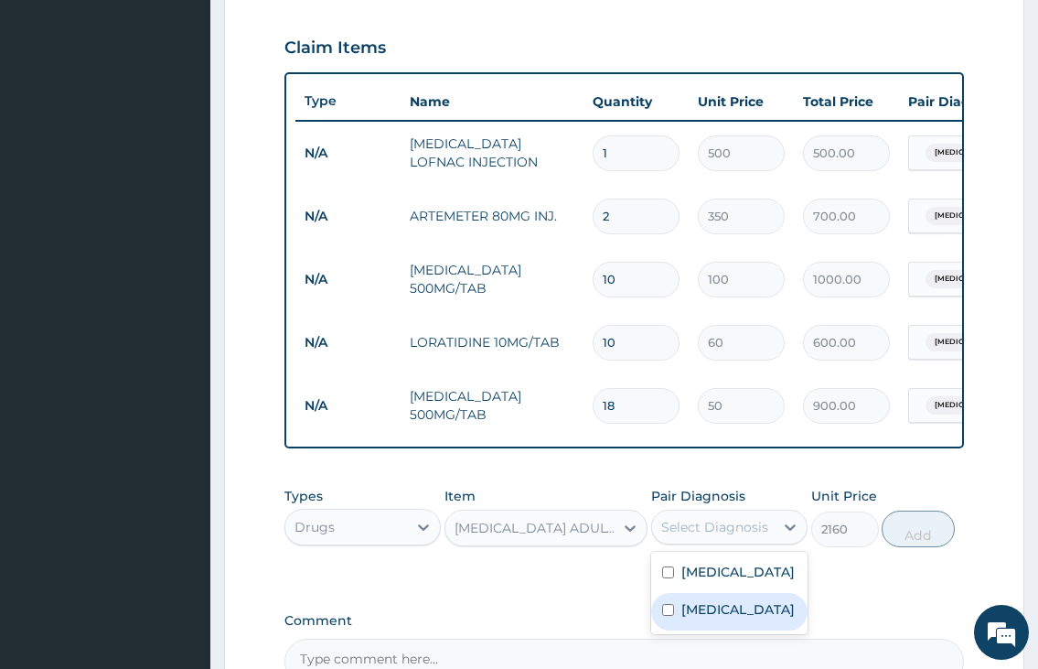
click at [705, 618] on label "Malaria" at bounding box center [737, 609] width 113 height 18
checkbox input "true"
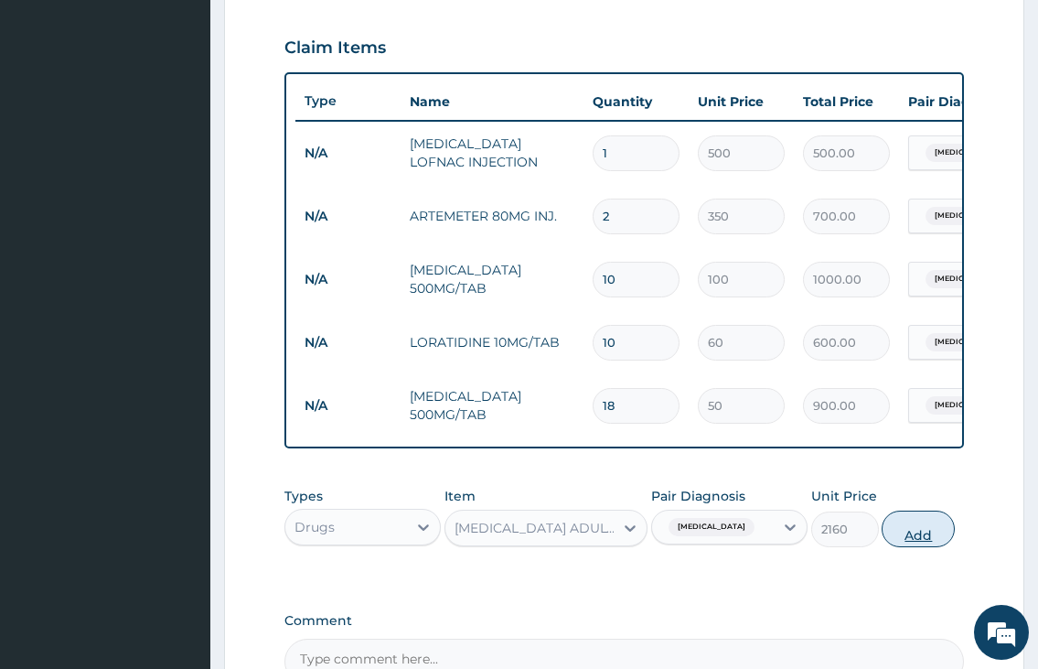
click at [916, 541] on button "Add" at bounding box center [918, 528] width 73 height 37
type input "0"
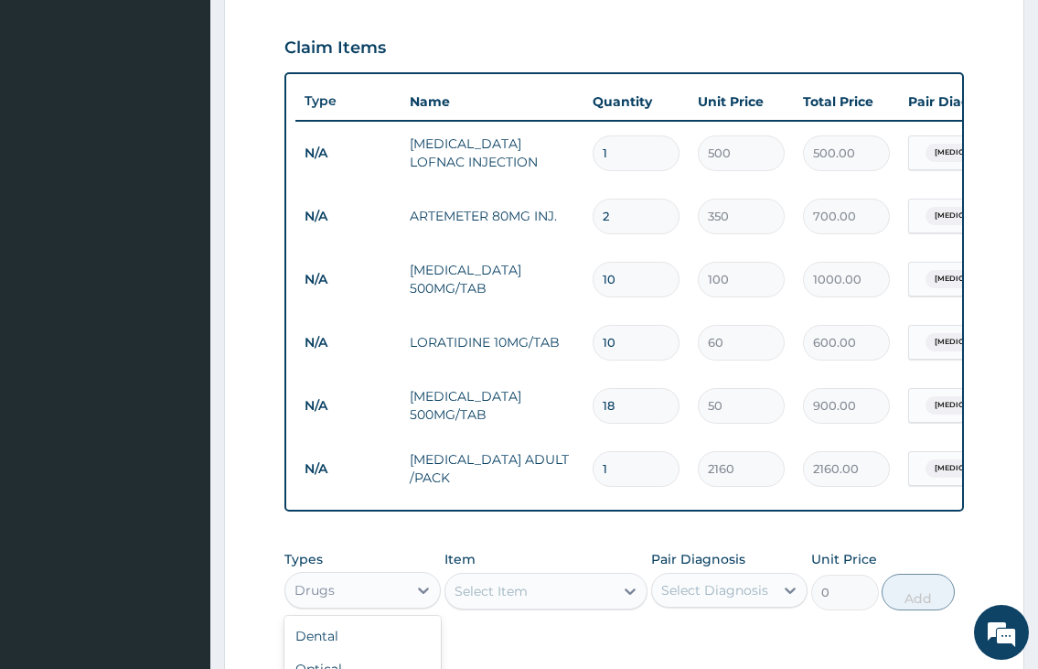
click at [380, 605] on div "Drugs" at bounding box center [346, 589] width 122 height 29
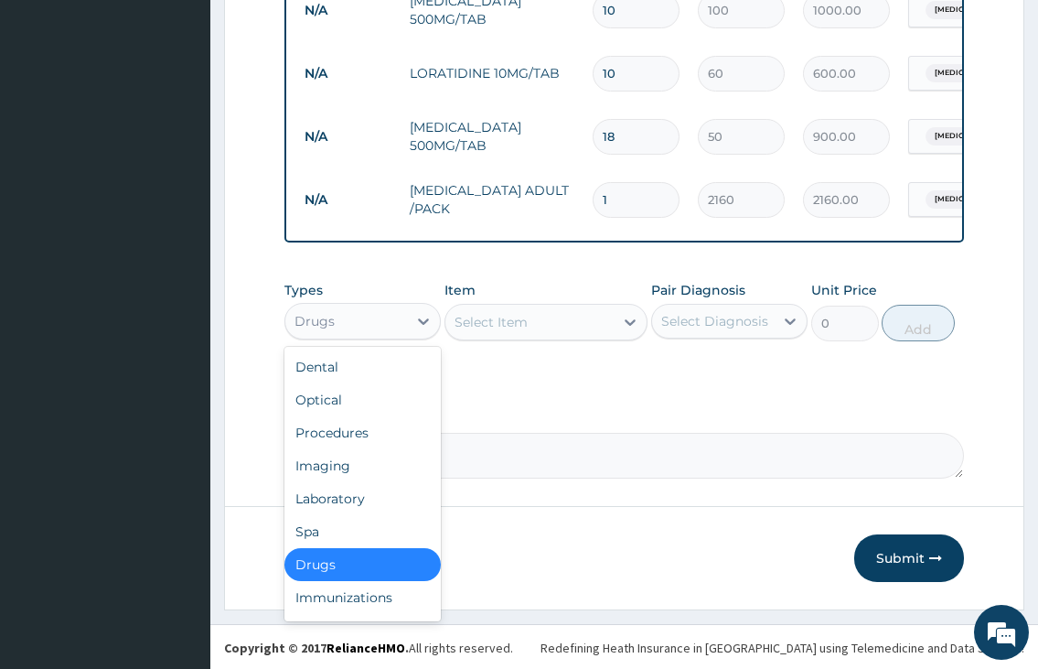
scroll to position [894, 0]
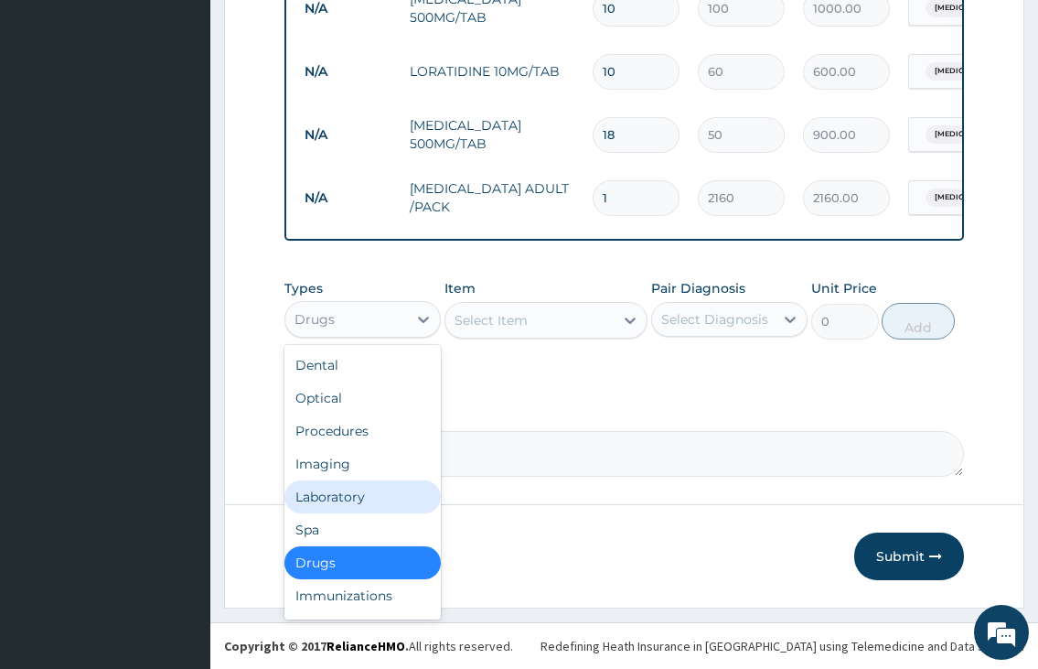
click at [395, 496] on div "Laboratory" at bounding box center [362, 496] width 156 height 33
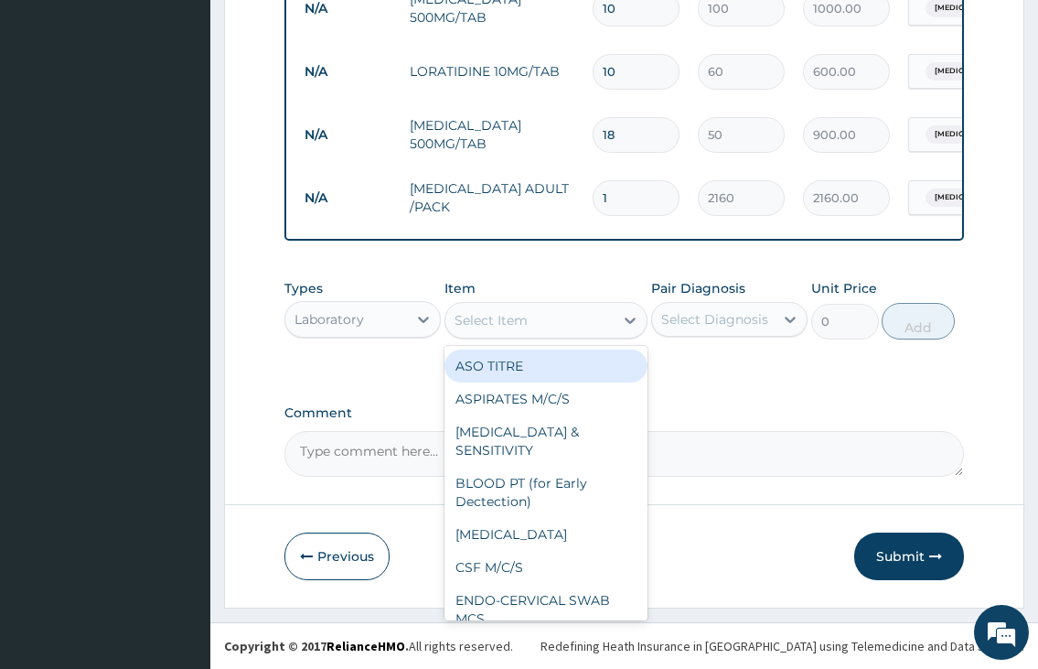
click at [468, 318] on div "Select Item" at bounding box center [491, 320] width 73 height 18
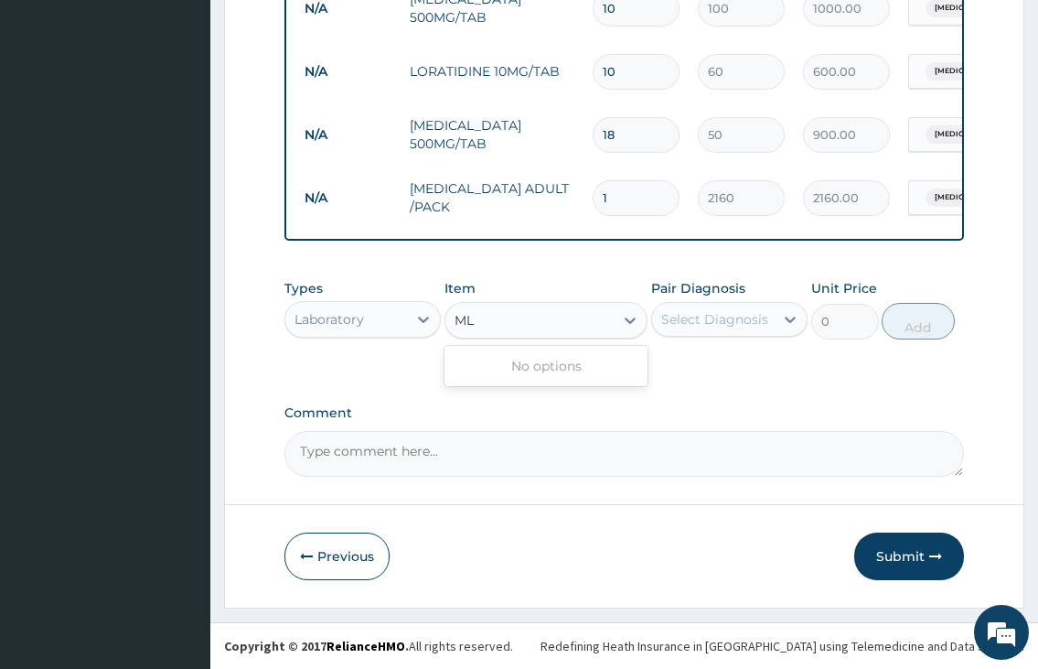
type input "M"
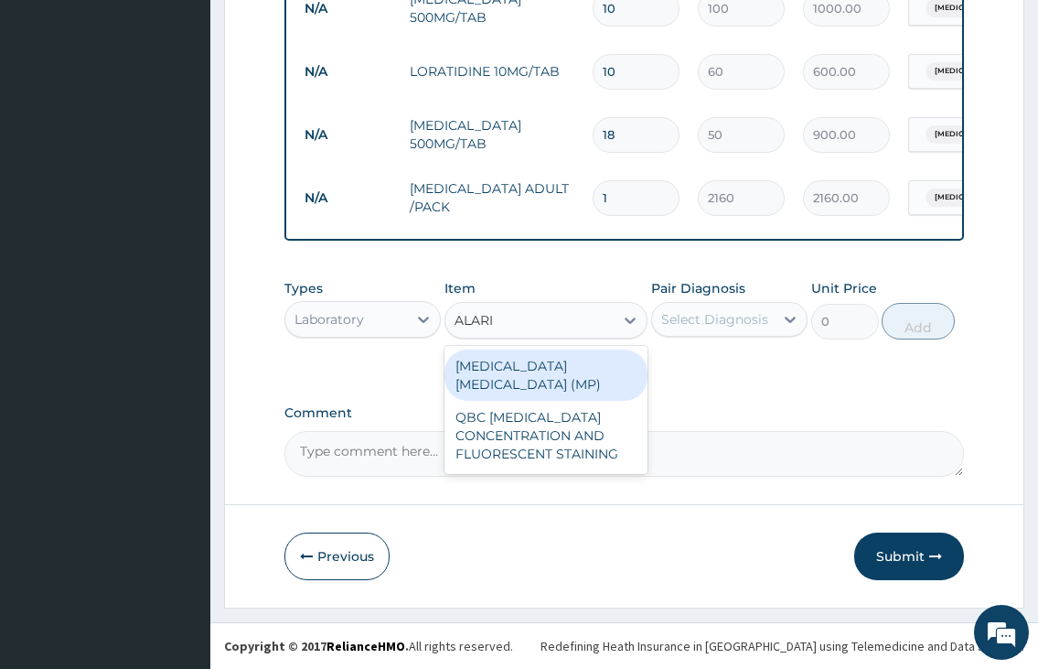
type input "ALARIA"
click at [531, 363] on div "MALARIA PARASITE (MP)" at bounding box center [546, 374] width 204 height 51
type input "1000"
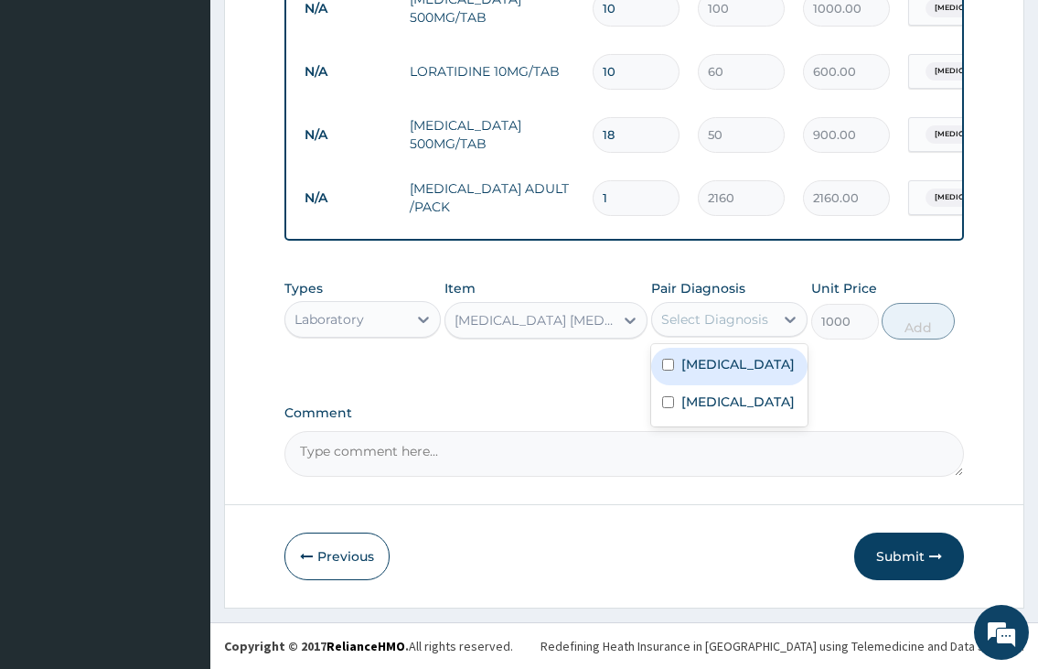
click at [689, 312] on div "Select Diagnosis" at bounding box center [714, 319] width 107 height 18
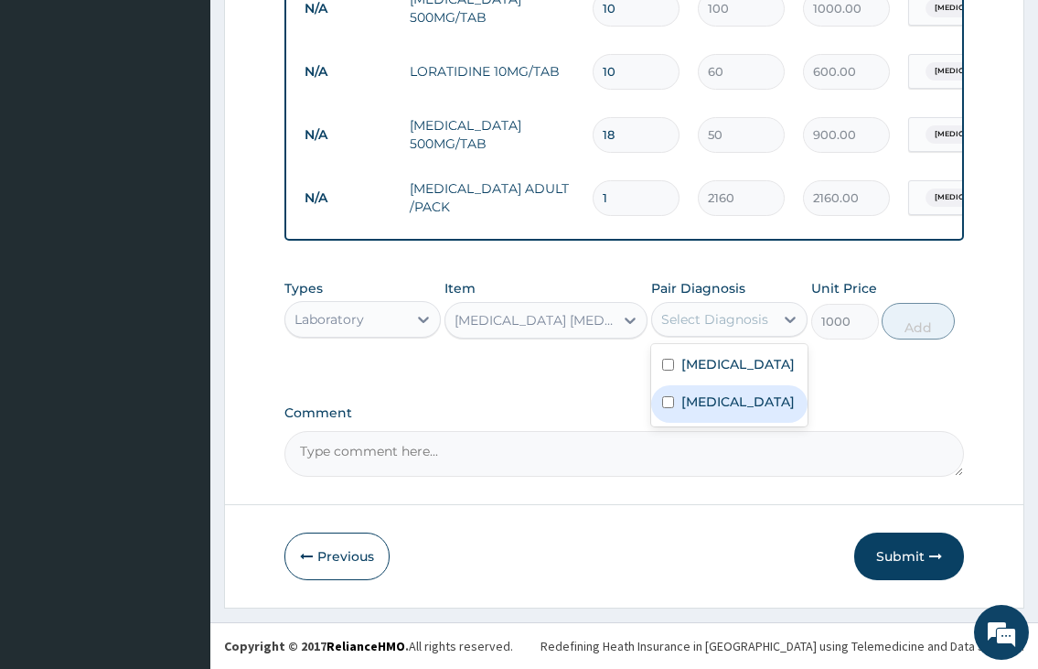
click at [685, 411] on label "Malaria" at bounding box center [737, 401] width 113 height 18
checkbox input "true"
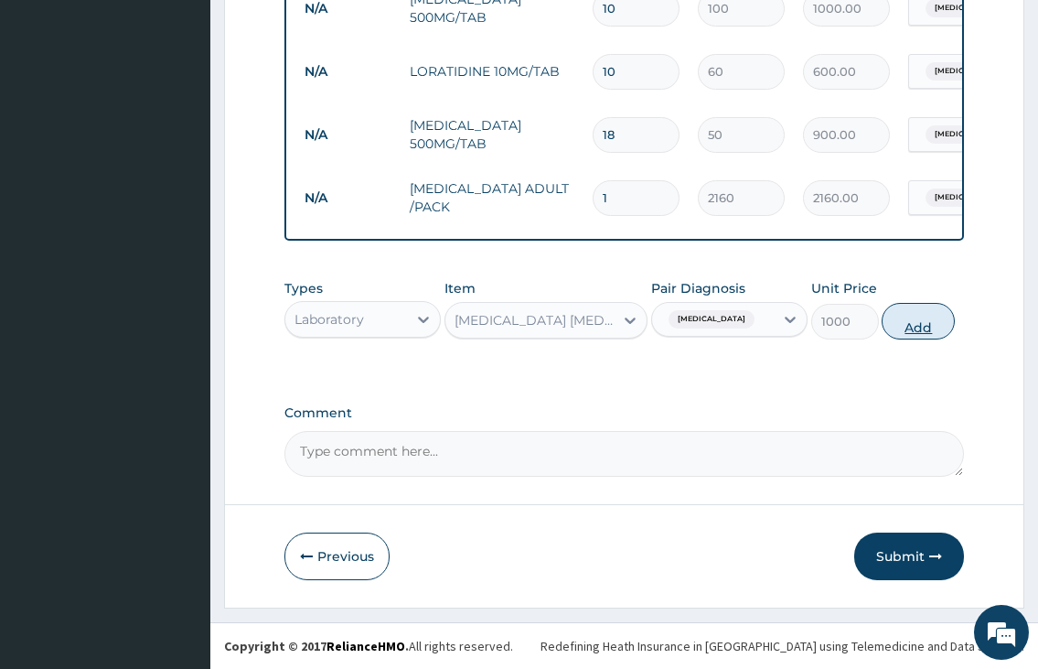
click at [930, 324] on button "Add" at bounding box center [918, 321] width 73 height 37
type input "0"
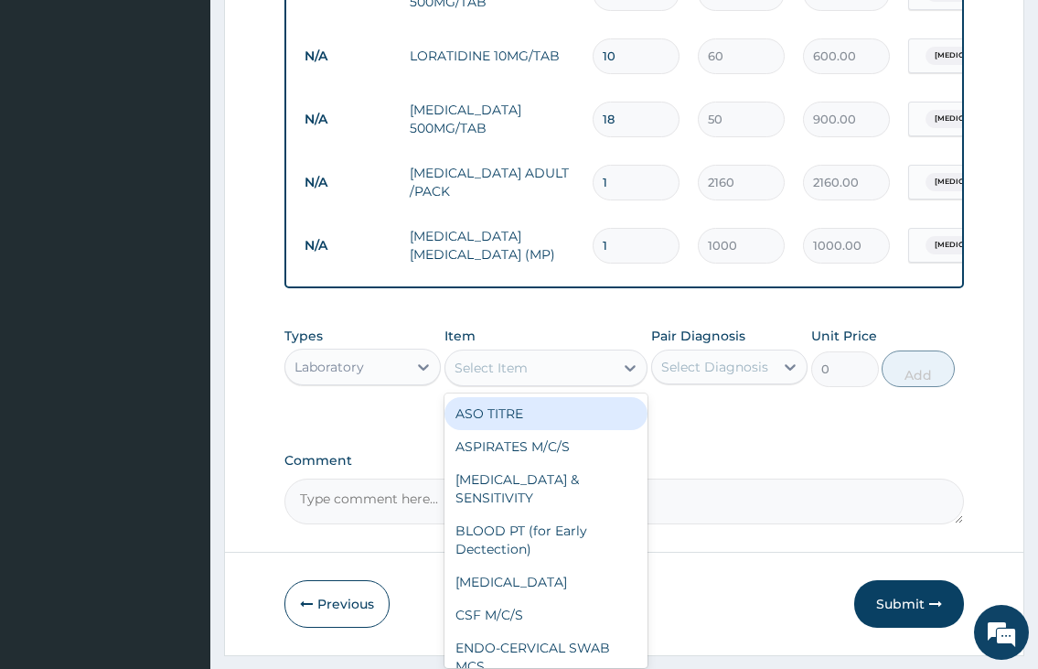
click at [508, 372] on div "Select Item" at bounding box center [529, 367] width 169 height 29
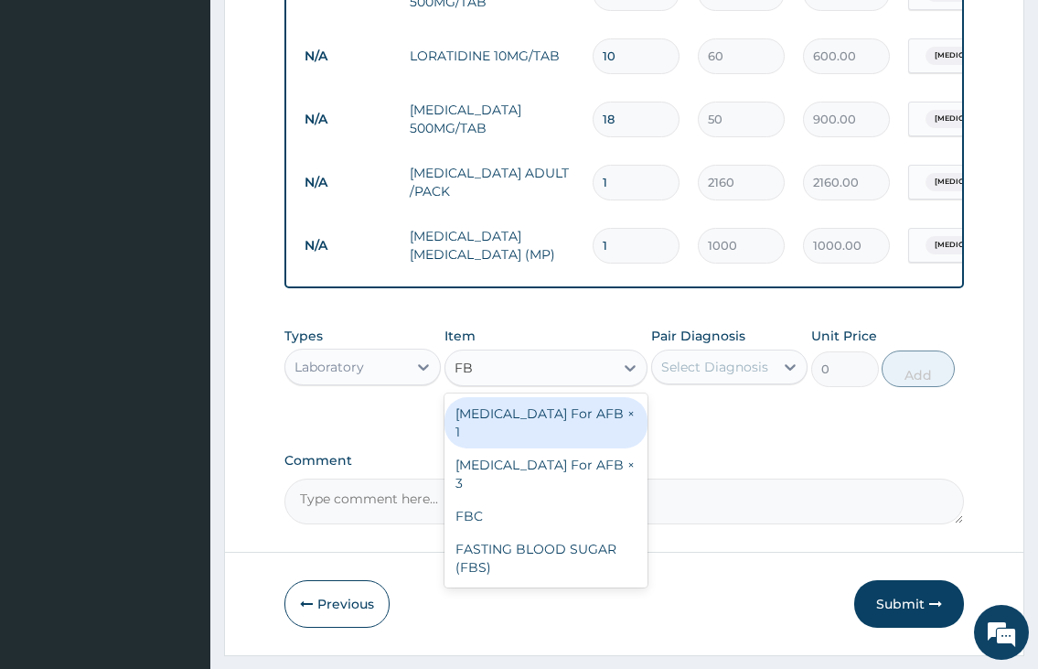
type input "FBC"
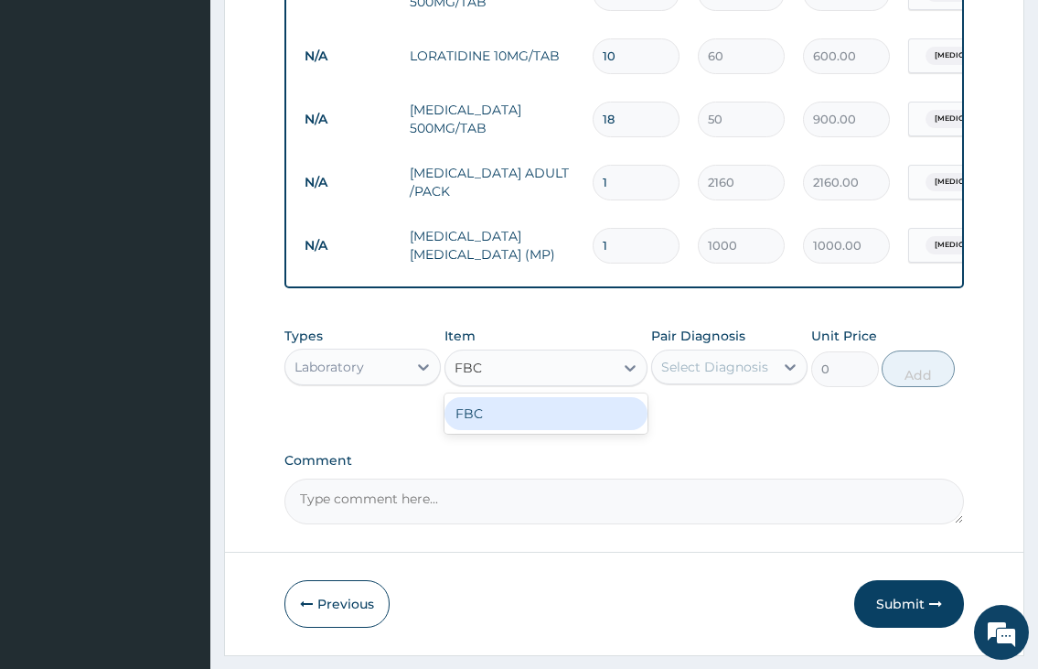
click at [475, 421] on div "FBC" at bounding box center [546, 413] width 204 height 33
type input "2000"
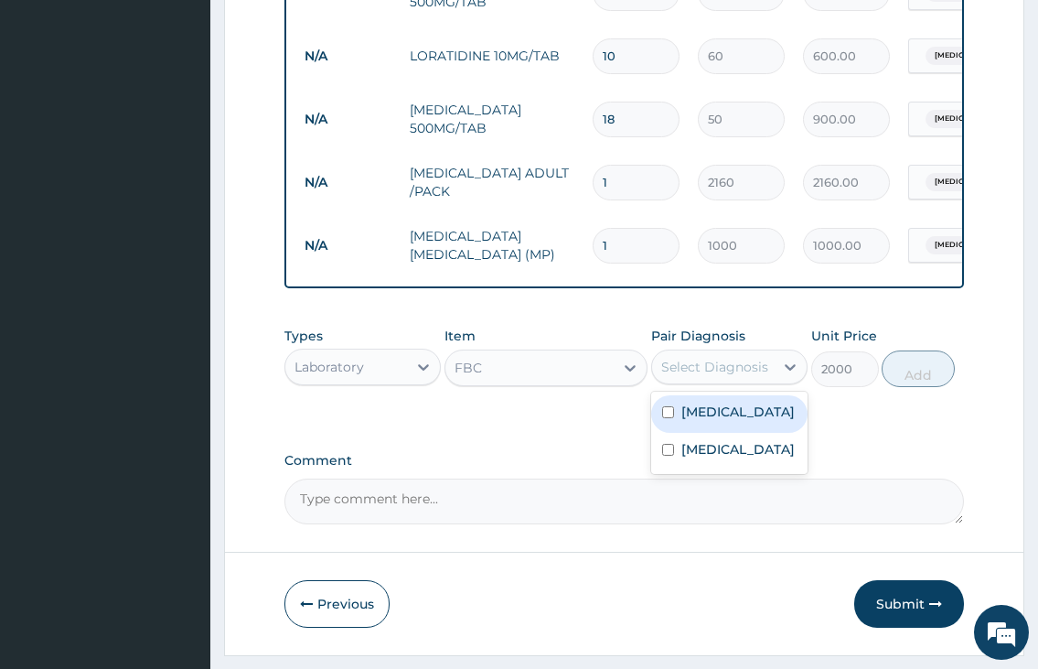
click at [721, 375] on div "Select Diagnosis" at bounding box center [714, 367] width 107 height 18
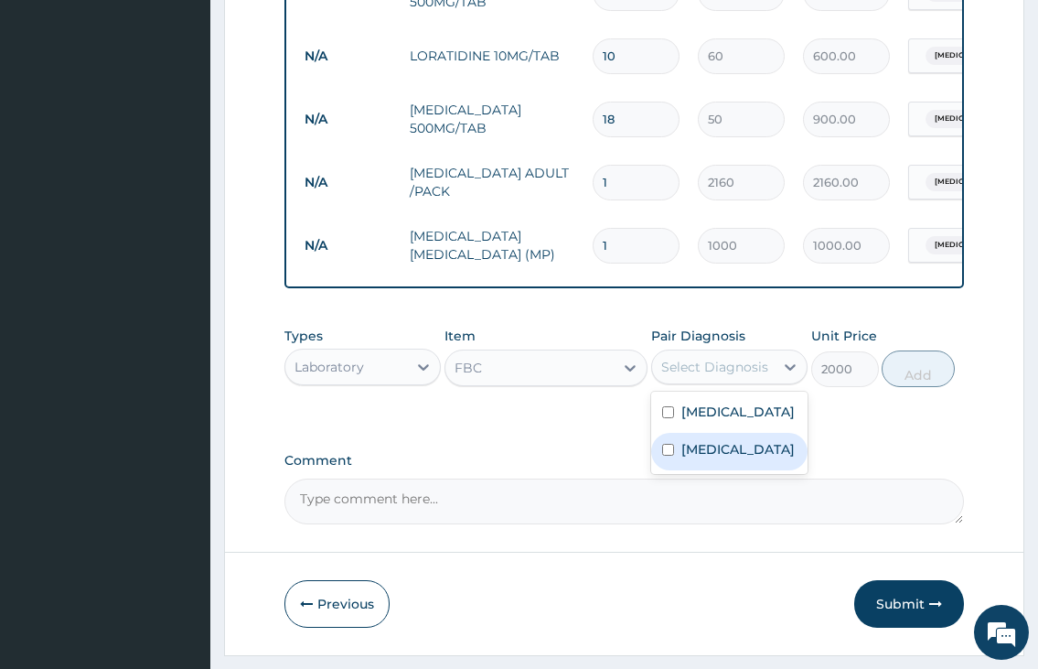
click at [691, 458] on label "Malaria" at bounding box center [737, 449] width 113 height 18
checkbox input "true"
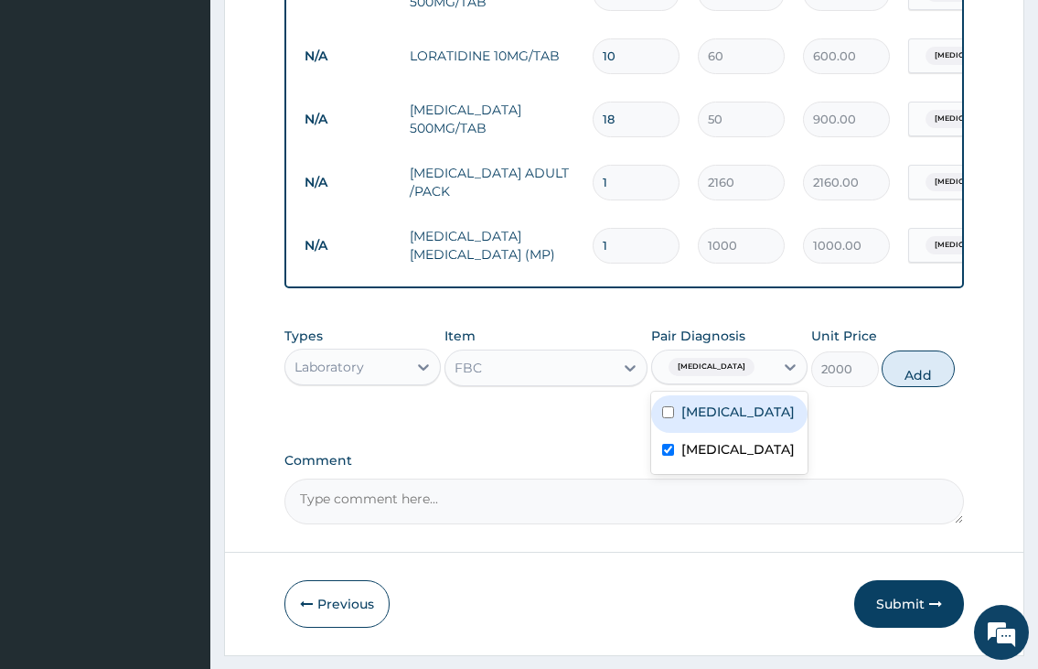
click at [690, 421] on label "Upper respiratory infection" at bounding box center [737, 411] width 113 height 18
checkbox input "true"
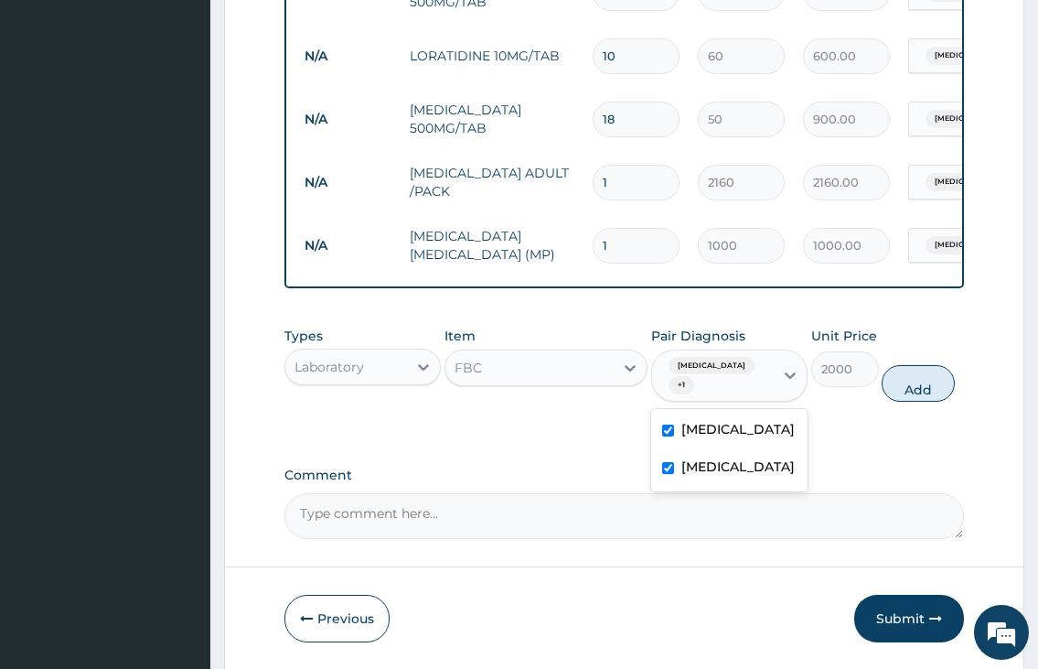
click at [665, 474] on input "checkbox" at bounding box center [668, 468] width 12 height 12
checkbox input "false"
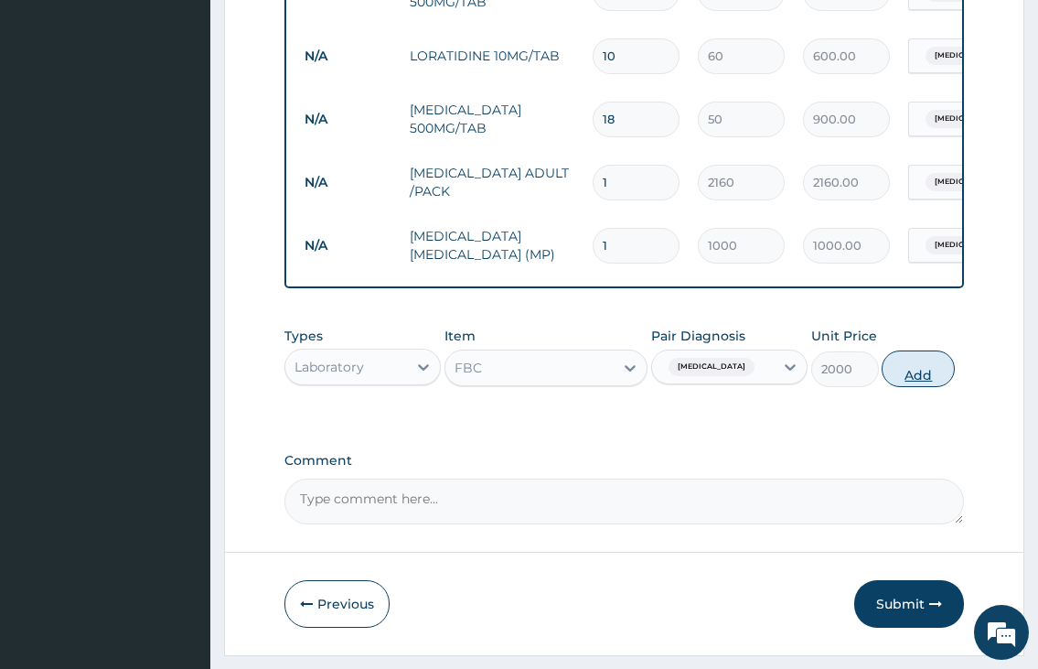
click at [903, 382] on button "Add" at bounding box center [918, 368] width 73 height 37
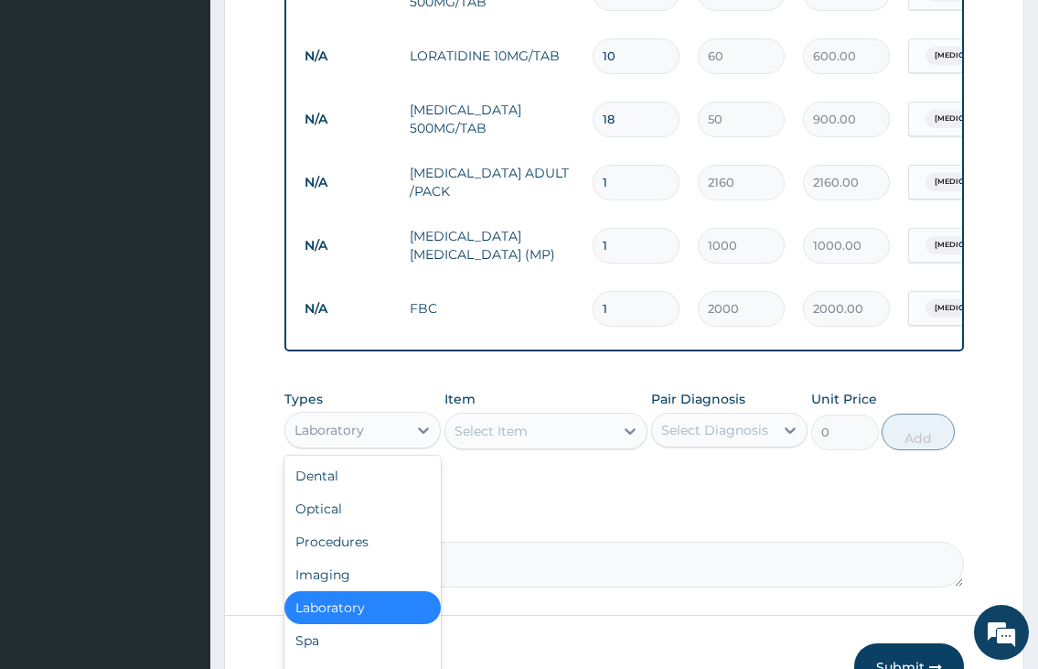
click at [384, 439] on div "Laboratory" at bounding box center [346, 429] width 122 height 29
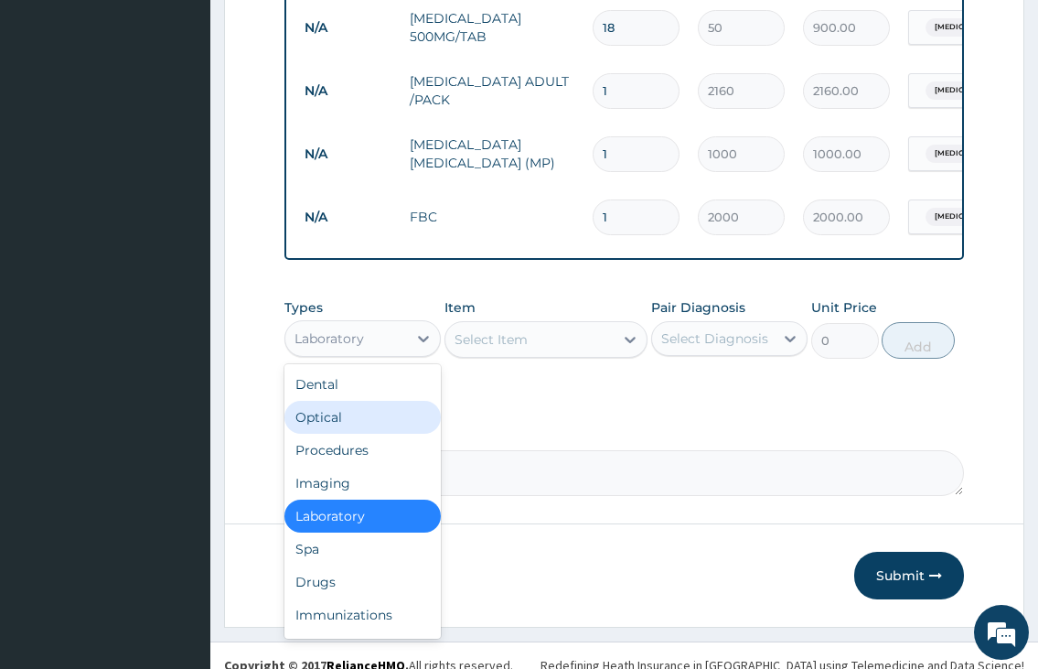
scroll to position [62, 0]
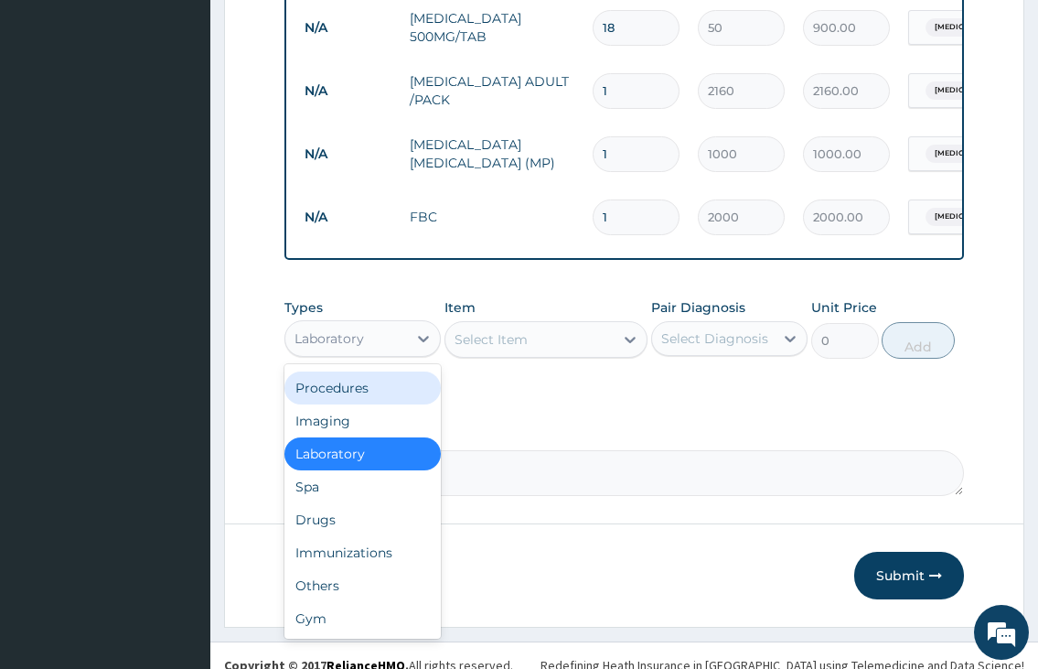
click at [369, 404] on div "Procedures" at bounding box center [362, 387] width 156 height 33
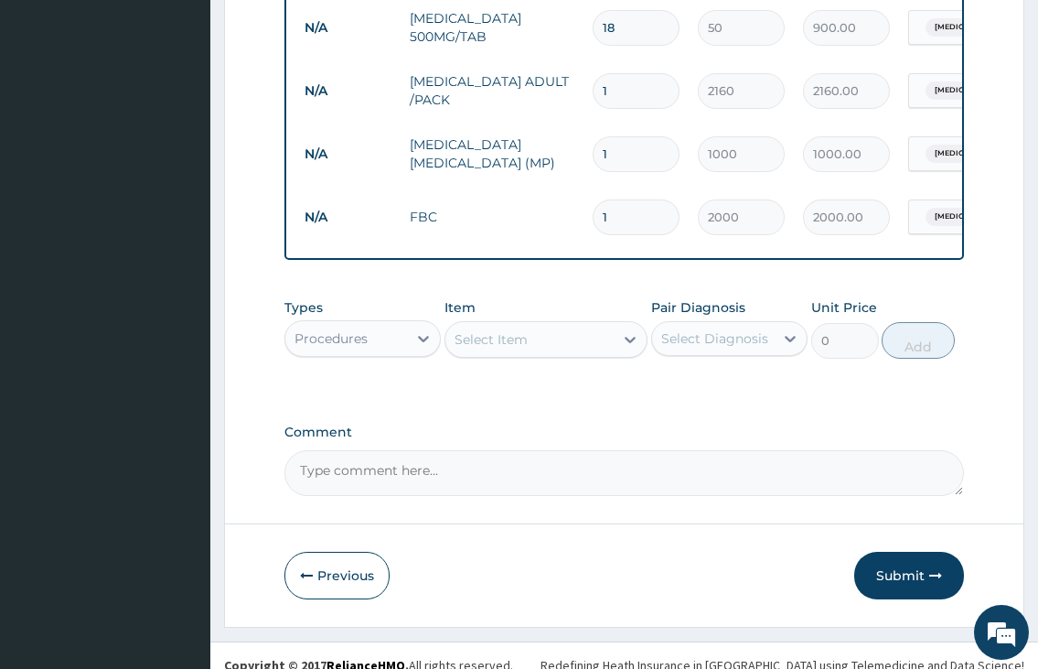
click at [490, 348] on div "Select Item" at bounding box center [491, 339] width 73 height 18
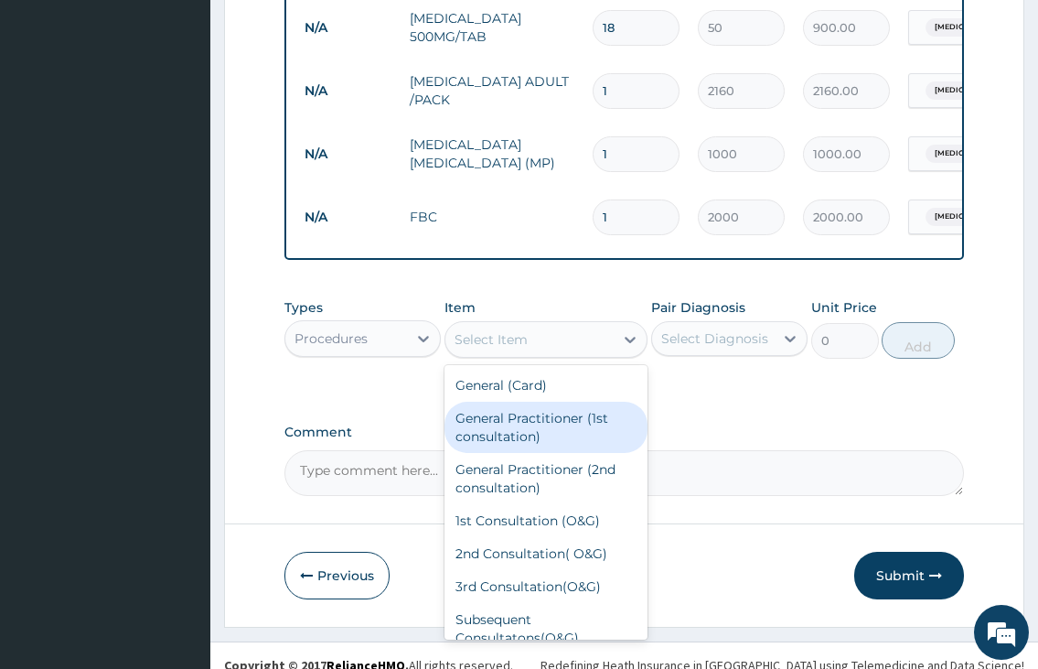
click at [493, 441] on div "General Practitioner (1st consultation)" at bounding box center [546, 426] width 204 height 51
type input "2000"
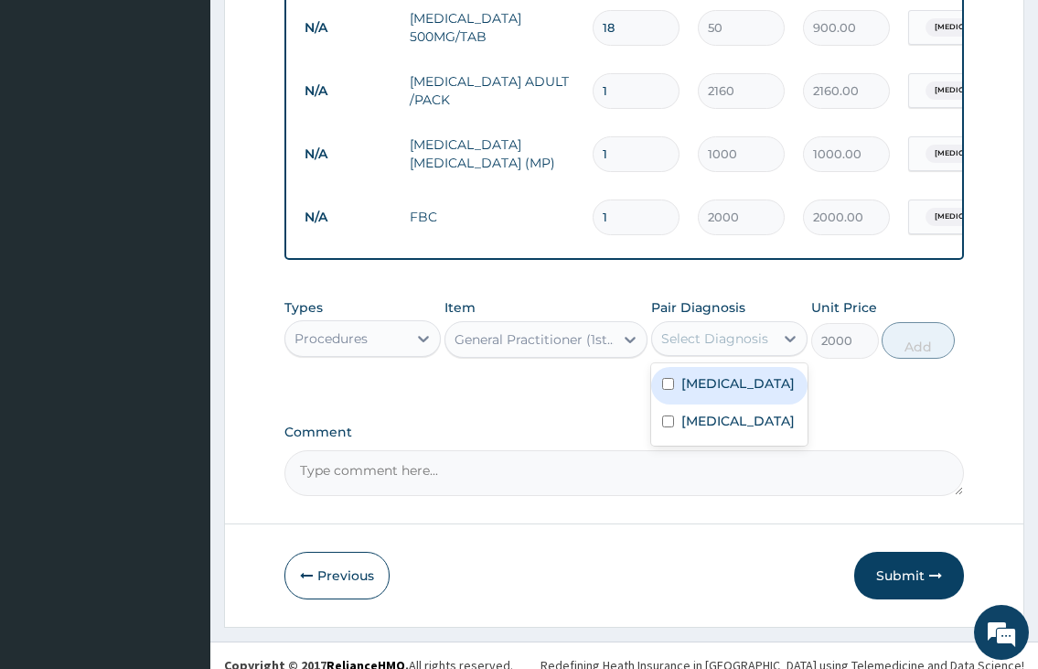
click at [697, 348] on div "Select Diagnosis" at bounding box center [714, 338] width 107 height 18
click at [698, 392] on label "Upper respiratory infection" at bounding box center [737, 383] width 113 height 18
checkbox input "true"
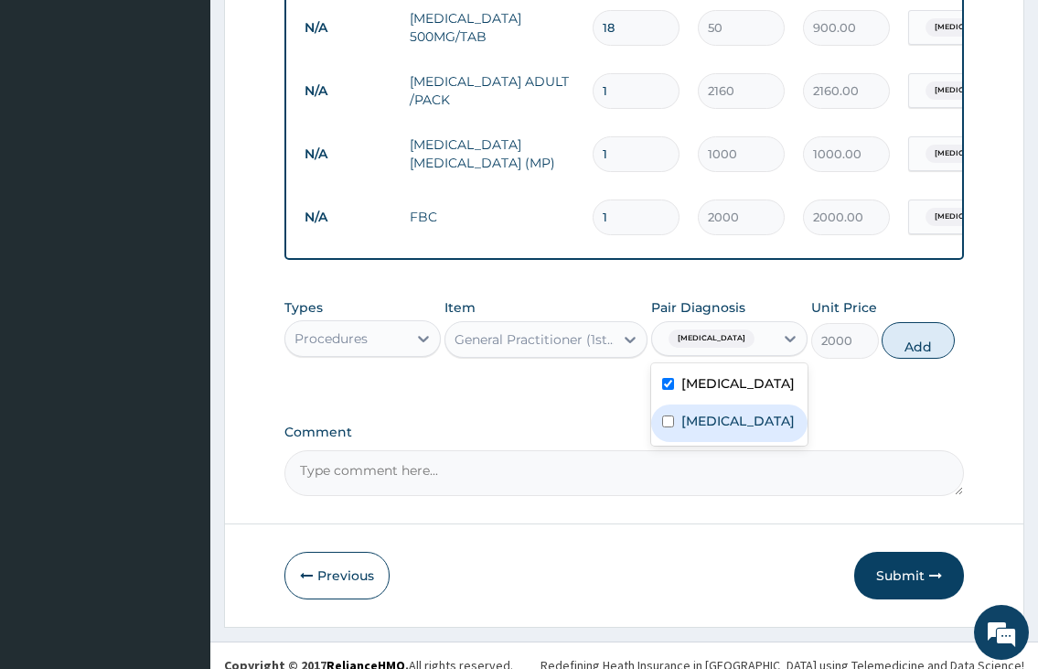
click at [698, 430] on label "Malaria" at bounding box center [737, 421] width 113 height 18
checkbox input "true"
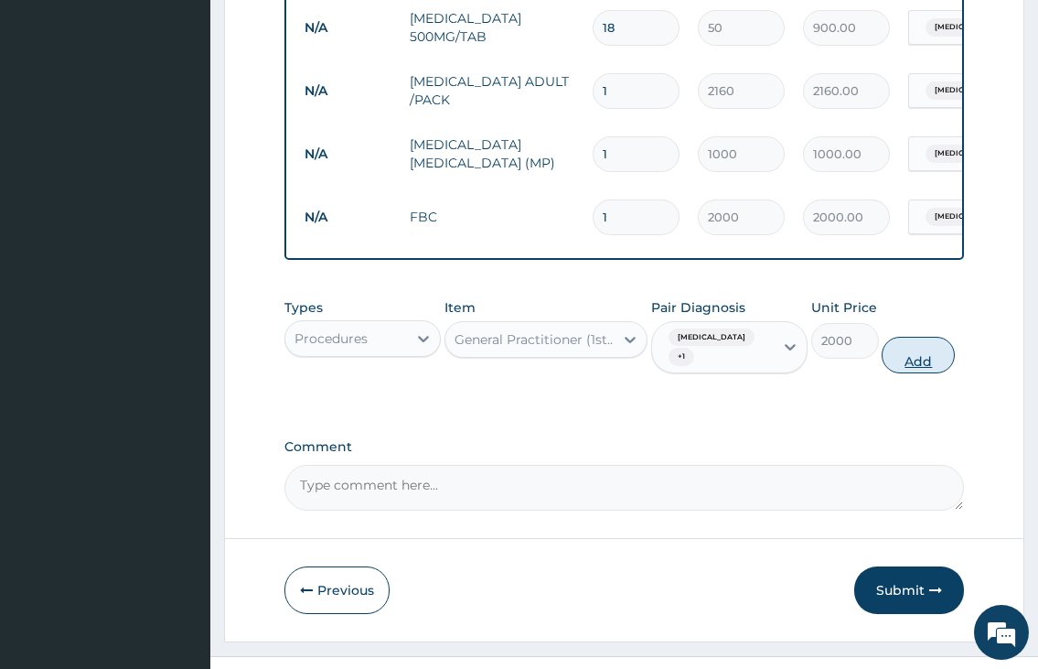
click at [908, 373] on button "Add" at bounding box center [918, 355] width 73 height 37
type input "0"
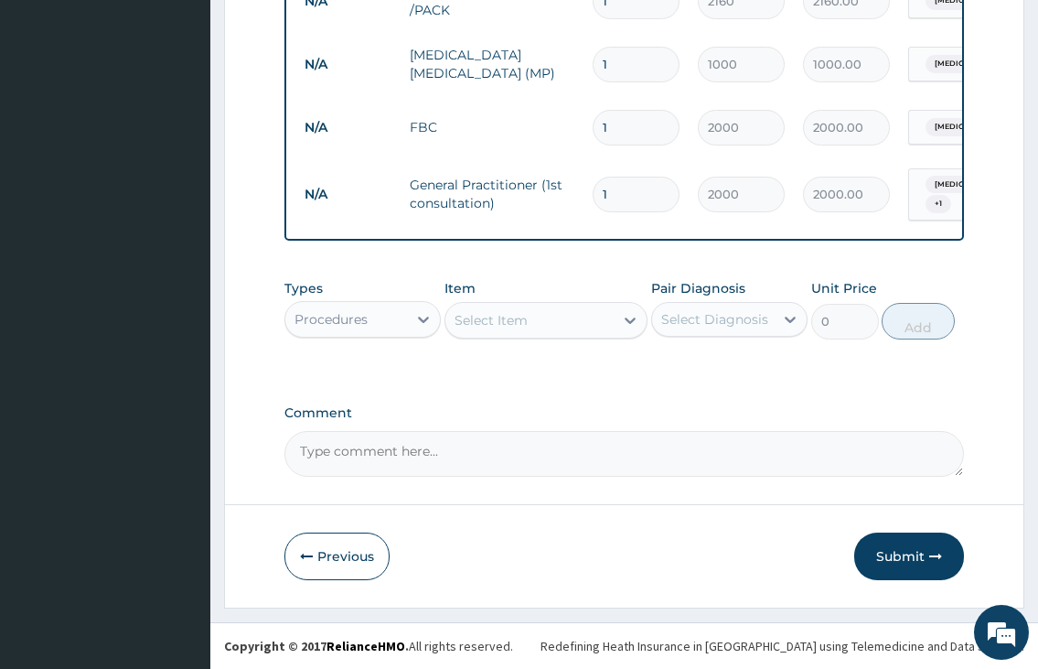
scroll to position [1091, 0]
click at [888, 561] on button "Submit" at bounding box center [909, 556] width 110 height 48
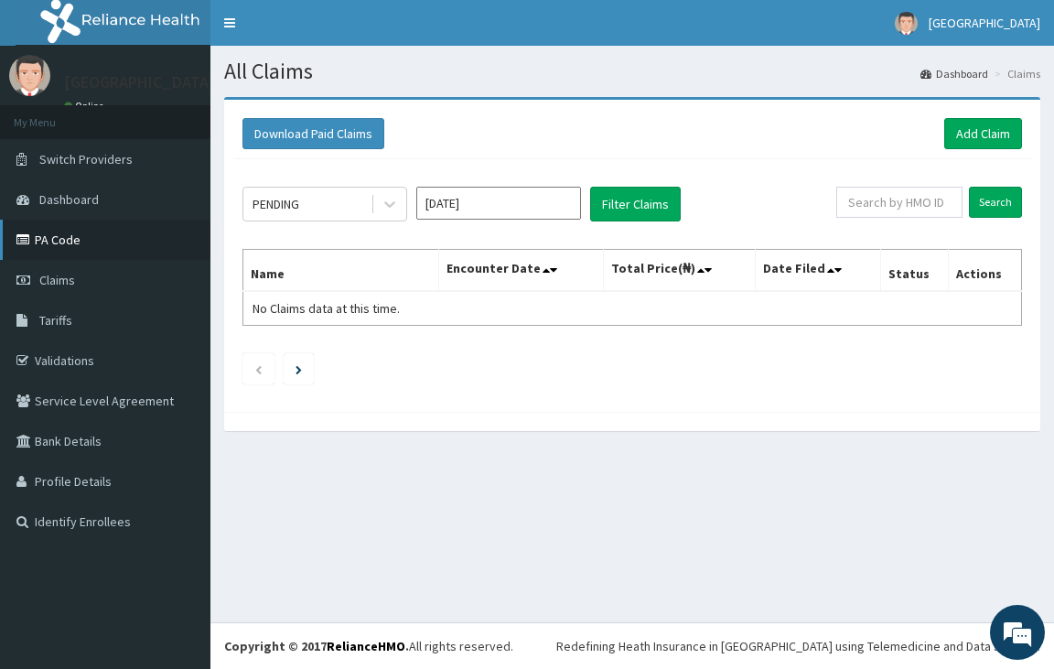
click at [53, 232] on link "PA Code" at bounding box center [105, 239] width 210 height 40
